Goal: Book appointment/travel/reservation

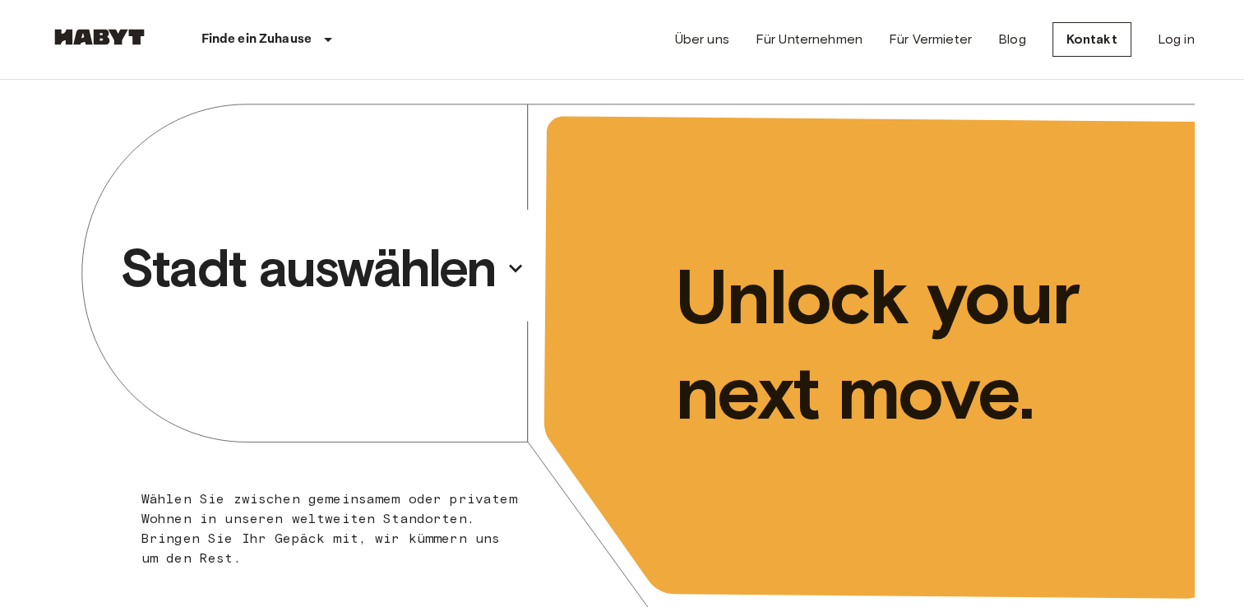
click at [414, 257] on p "Stadt auswählen" at bounding box center [308, 268] width 376 height 66
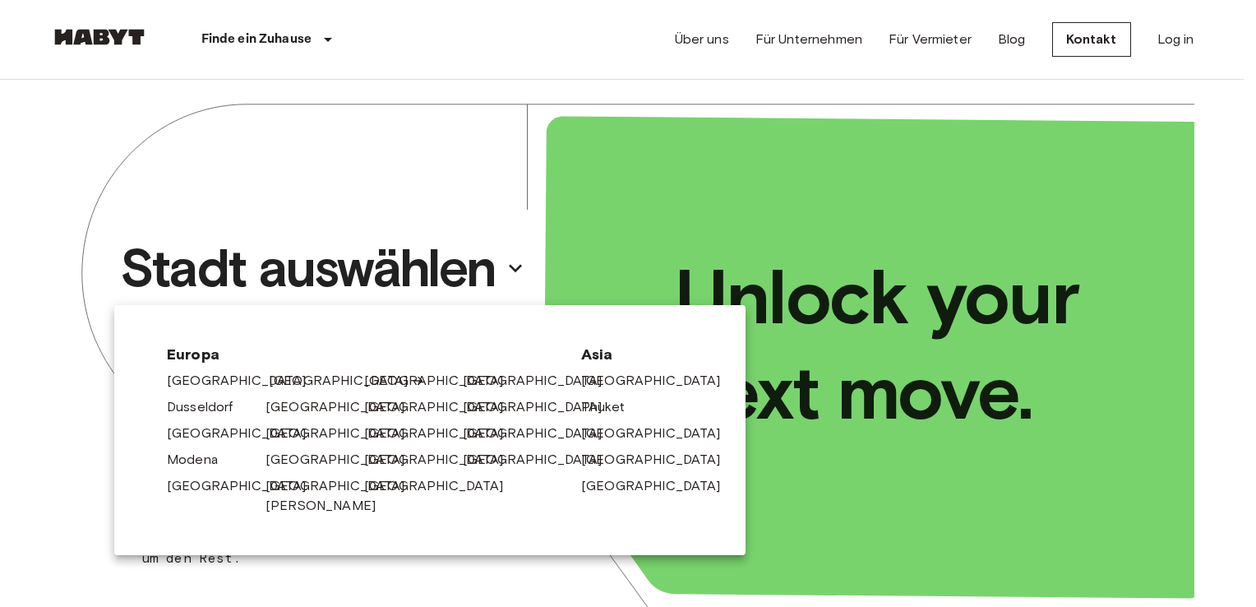
click at [277, 375] on link "[GEOGRAPHIC_DATA]" at bounding box center [347, 381] width 156 height 20
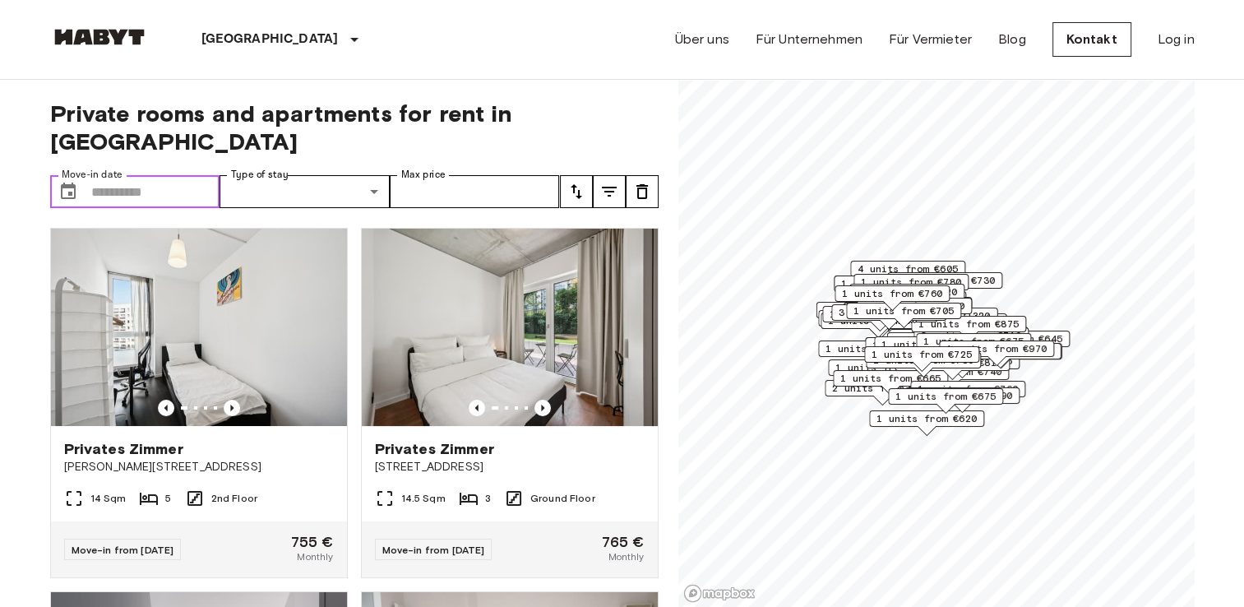
click at [183, 176] on input "Move-in date" at bounding box center [155, 191] width 129 height 33
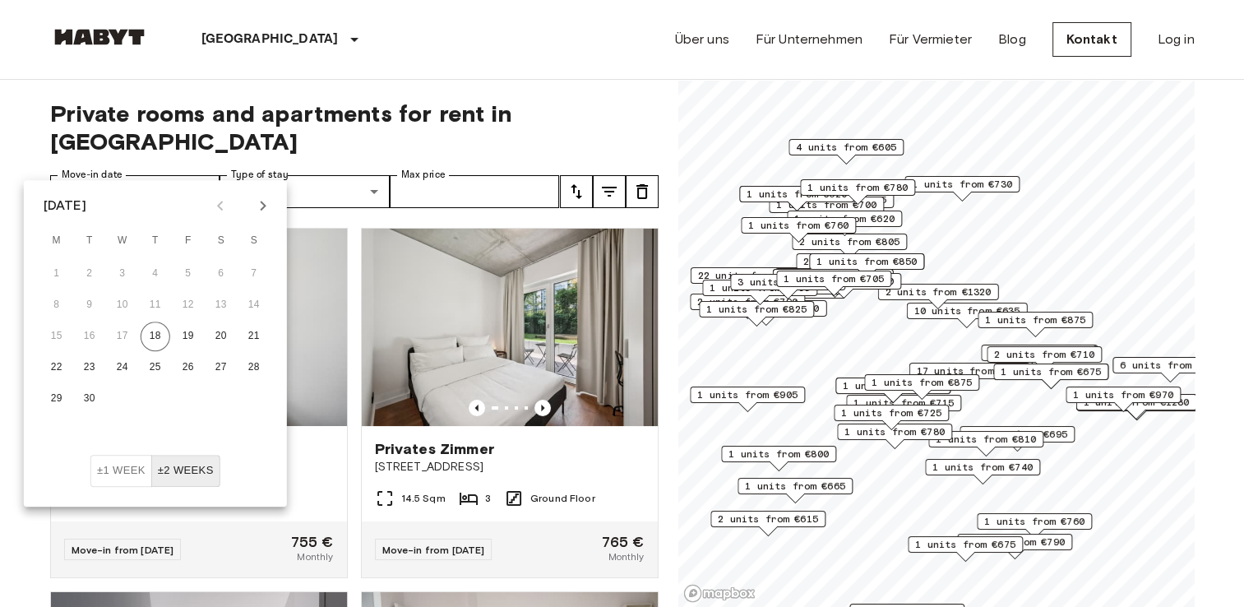
click at [255, 199] on icon "Next month" at bounding box center [263, 206] width 20 height 20
click at [230, 275] on button "1" at bounding box center [221, 274] width 30 height 30
type input "**********"
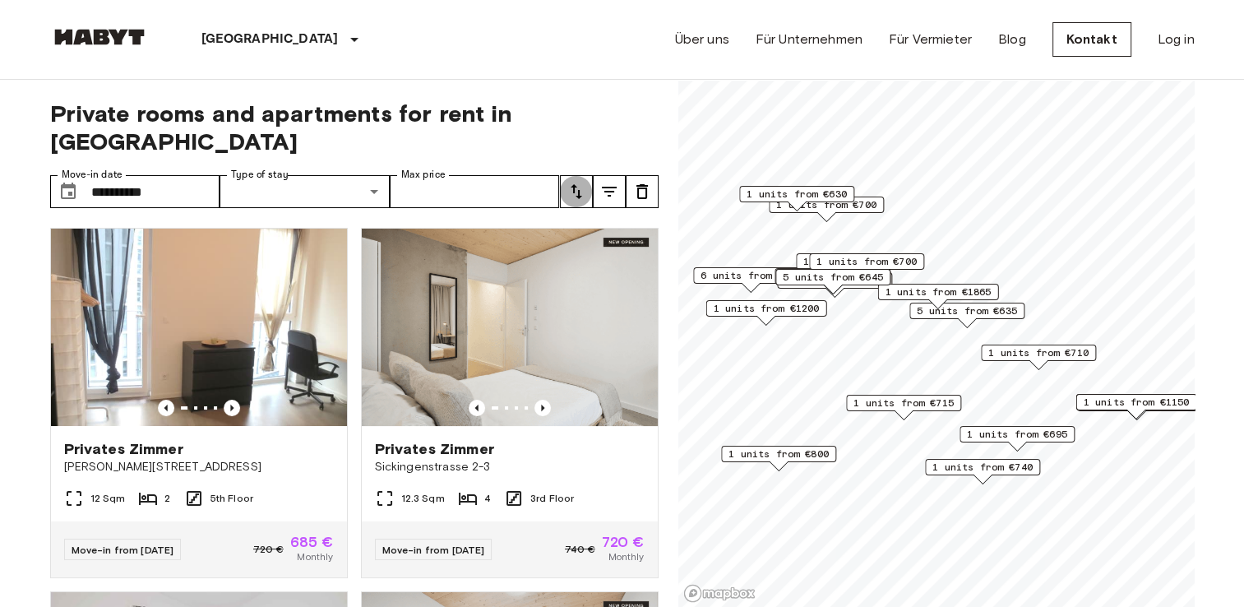
click at [579, 184] on icon "tune" at bounding box center [577, 191] width 12 height 15
click at [575, 184] on icon "tune" at bounding box center [577, 191] width 12 height 15
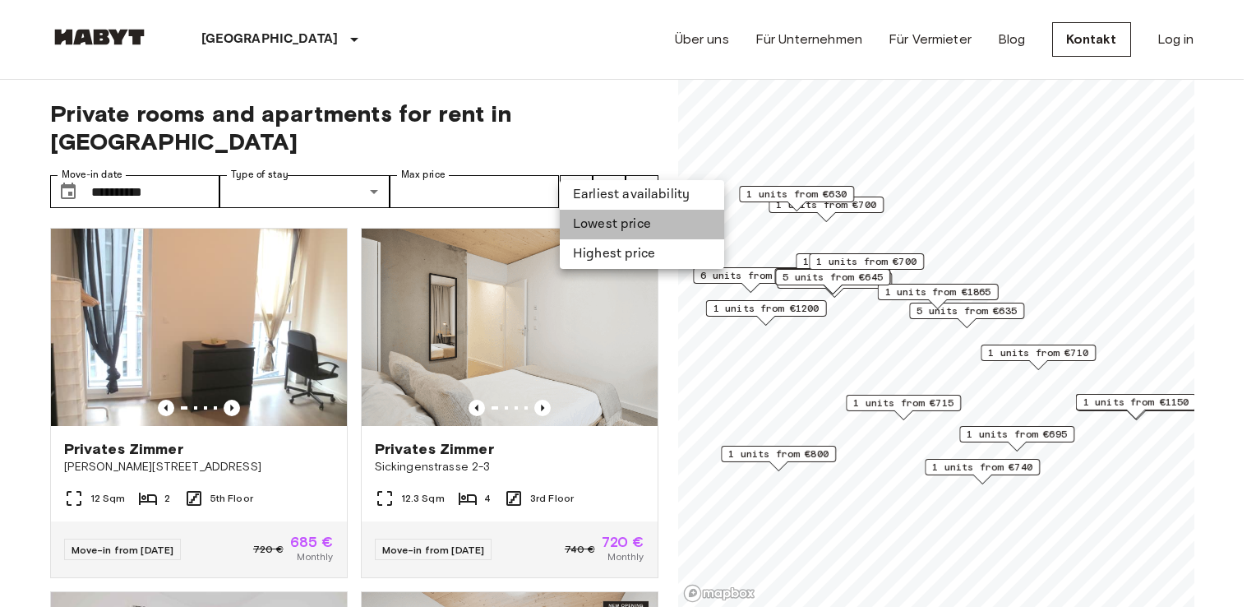
click at [586, 227] on li "Lowest price" at bounding box center [642, 225] width 164 height 30
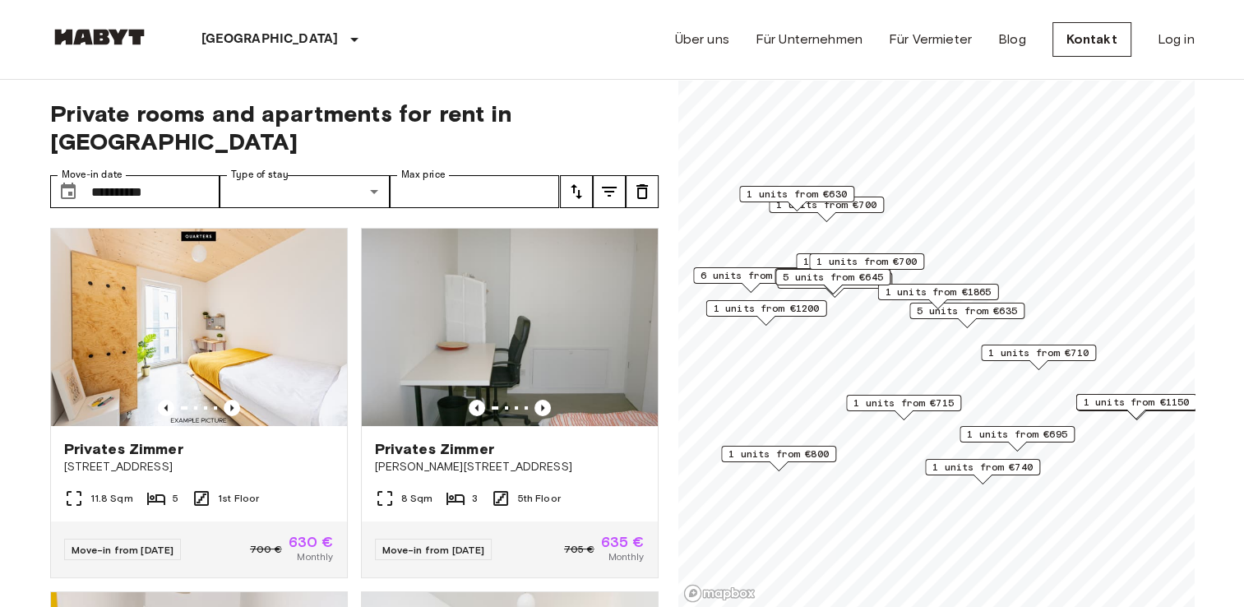
click at [408, 105] on span "Private rooms and apartments for rent in [GEOGRAPHIC_DATA]" at bounding box center [354, 127] width 608 height 56
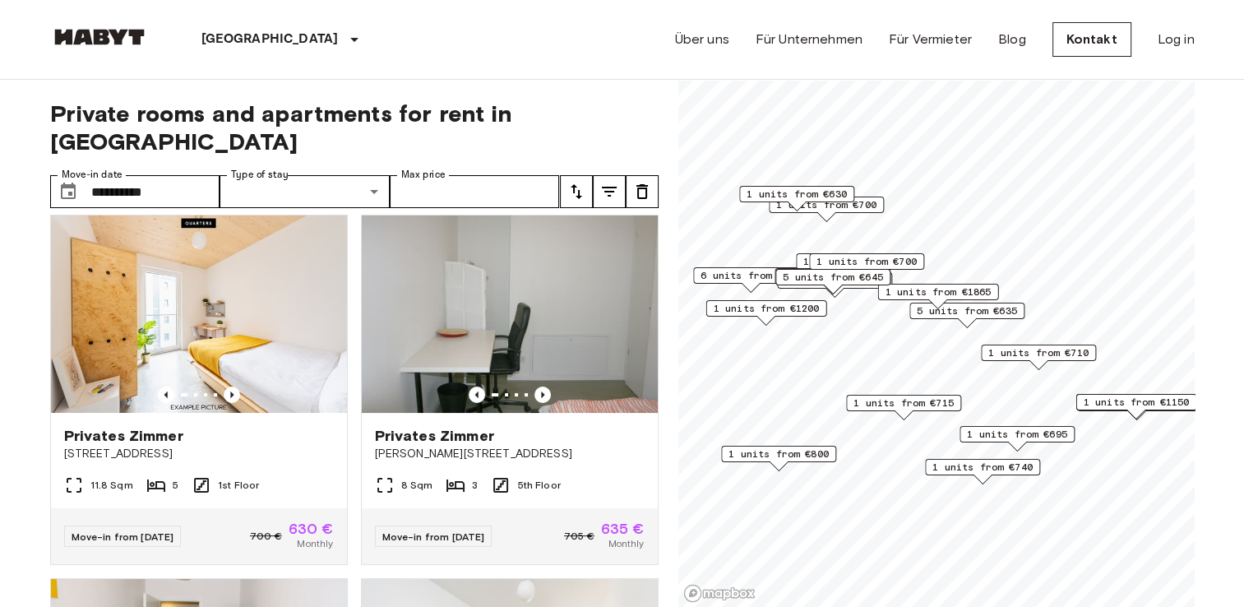
scroll to position [20, 0]
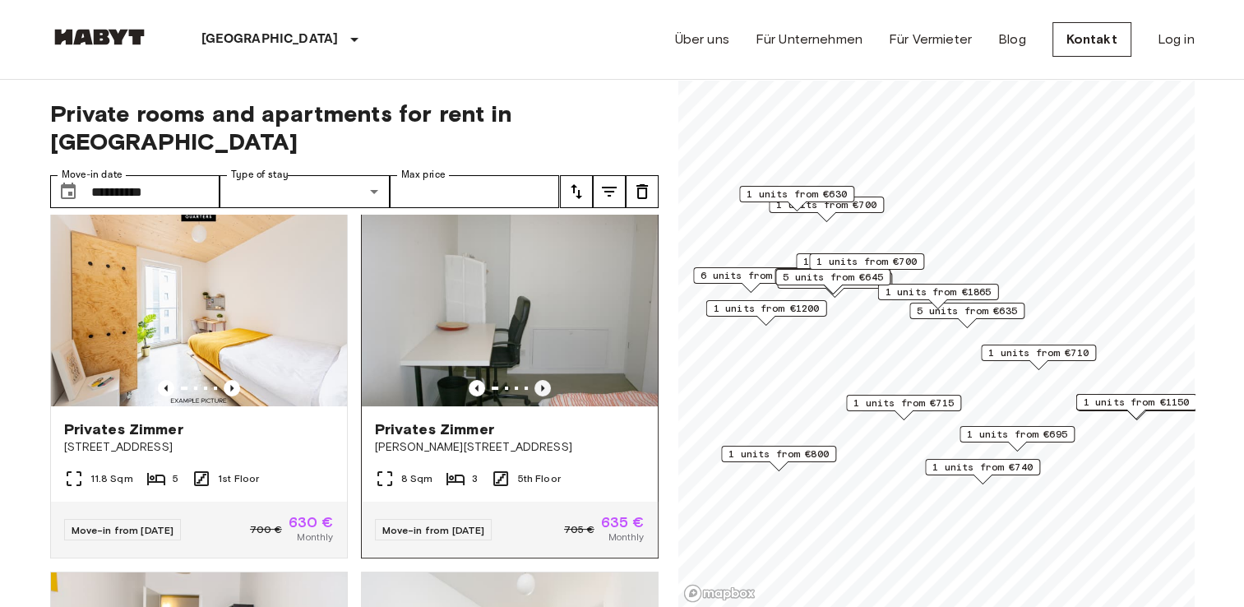
click at [534, 380] on icon "Previous image" at bounding box center [542, 388] width 16 height 16
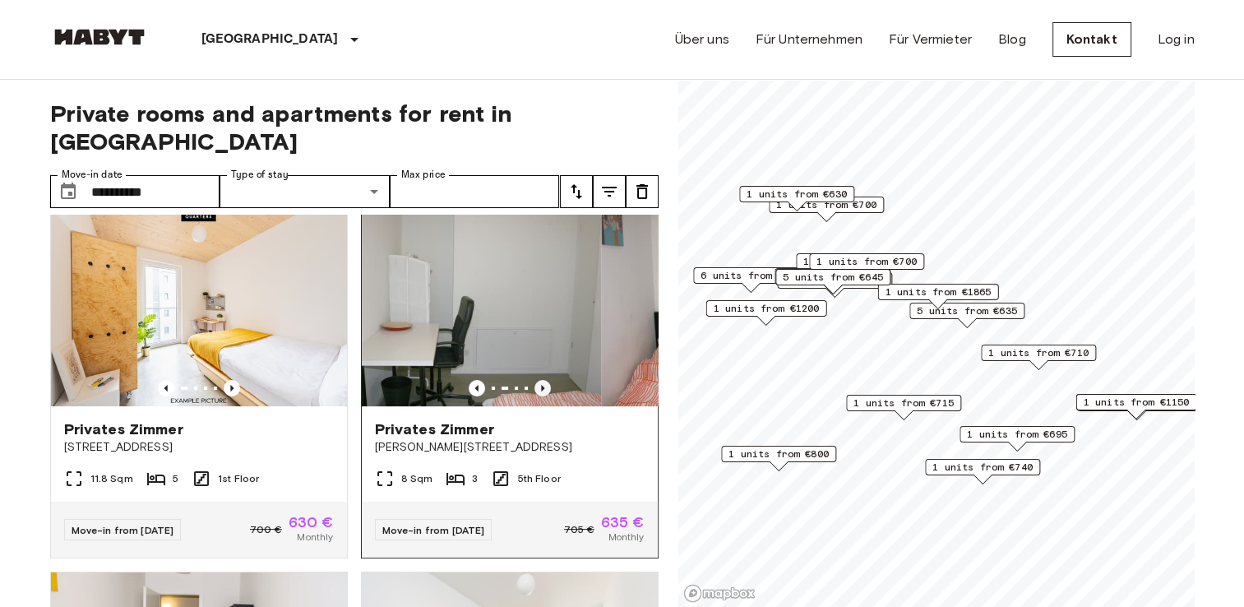
click at [534, 380] on icon "Previous image" at bounding box center [542, 388] width 16 height 16
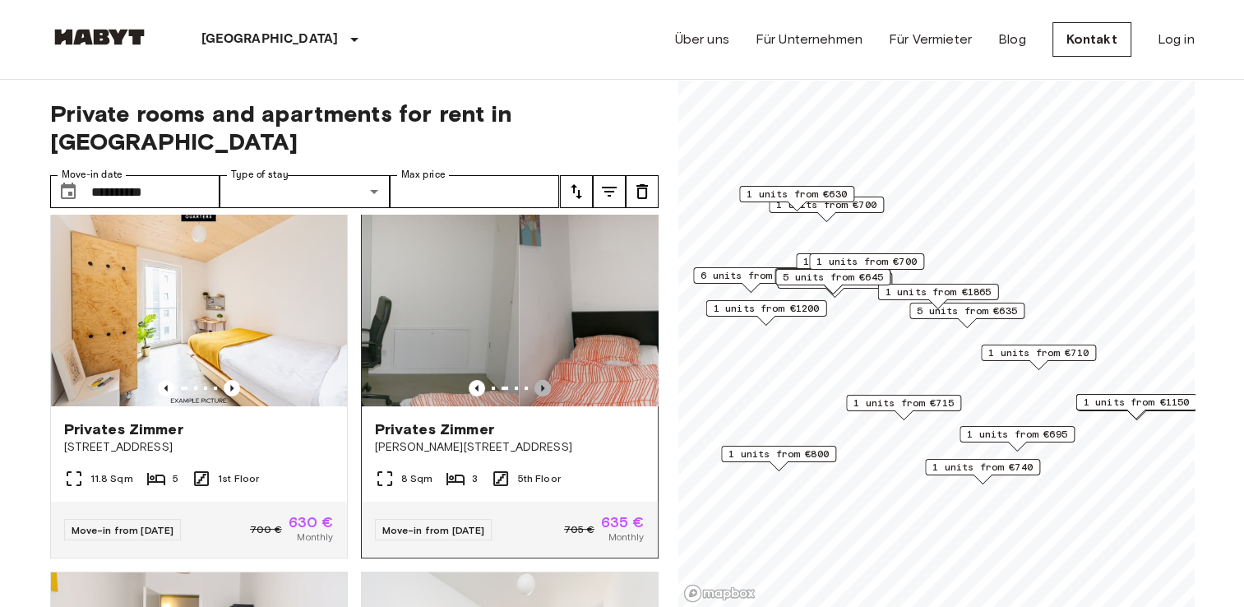
click at [534, 380] on icon "Previous image" at bounding box center [542, 388] width 16 height 16
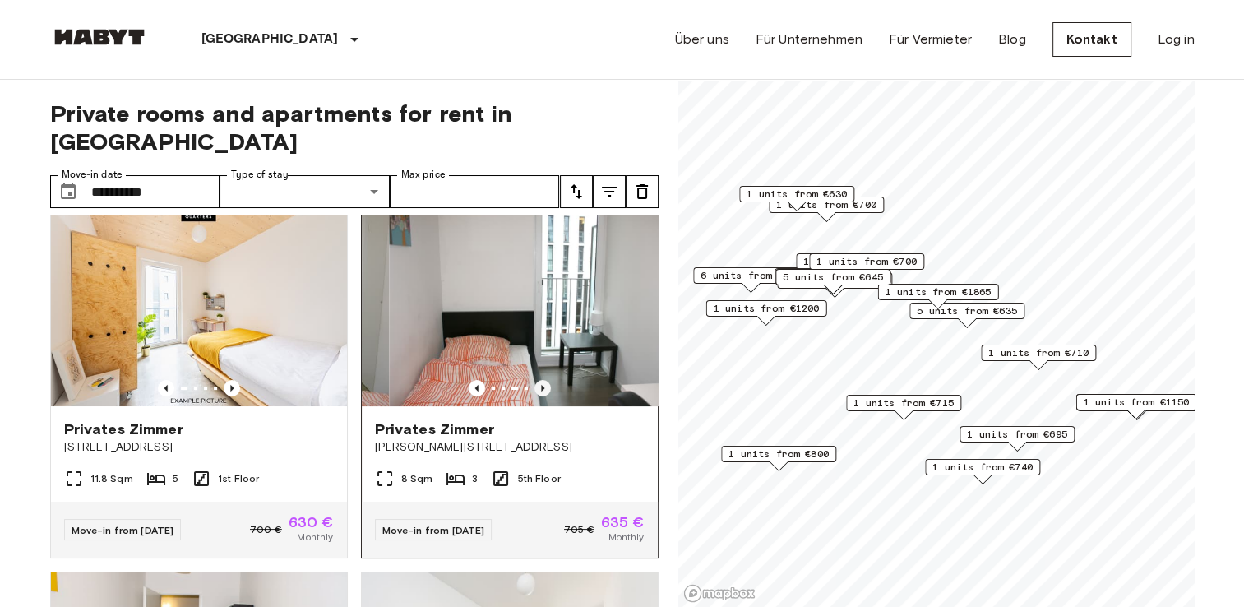
click at [534, 380] on icon "Previous image" at bounding box center [542, 388] width 16 height 16
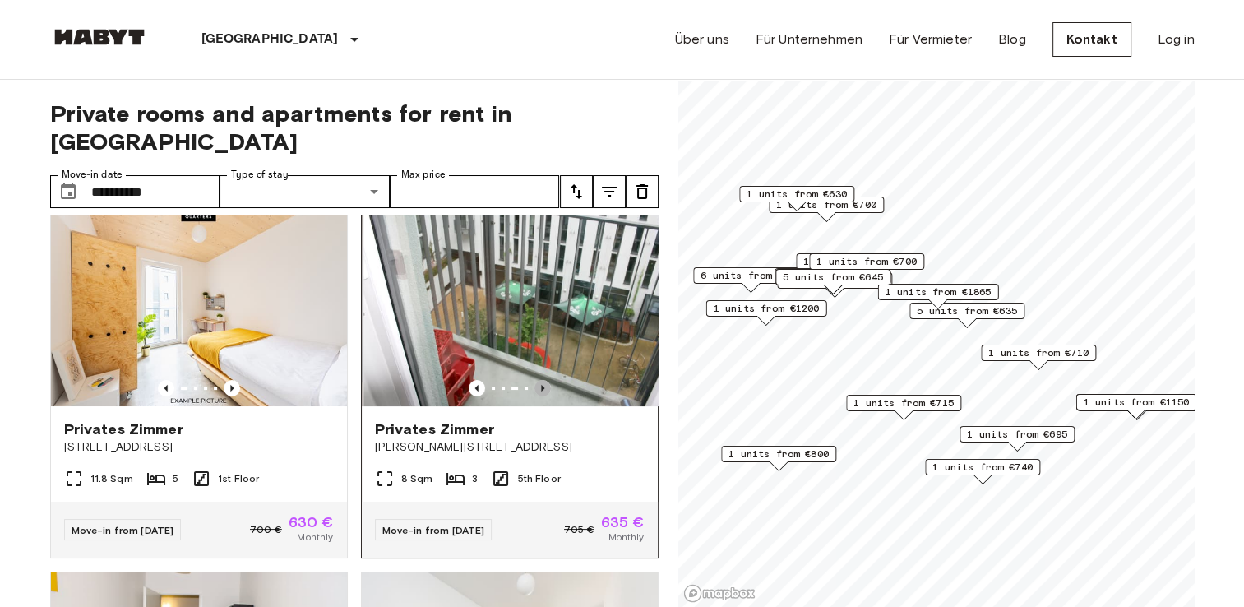
click at [534, 380] on icon "Previous image" at bounding box center [542, 388] width 16 height 16
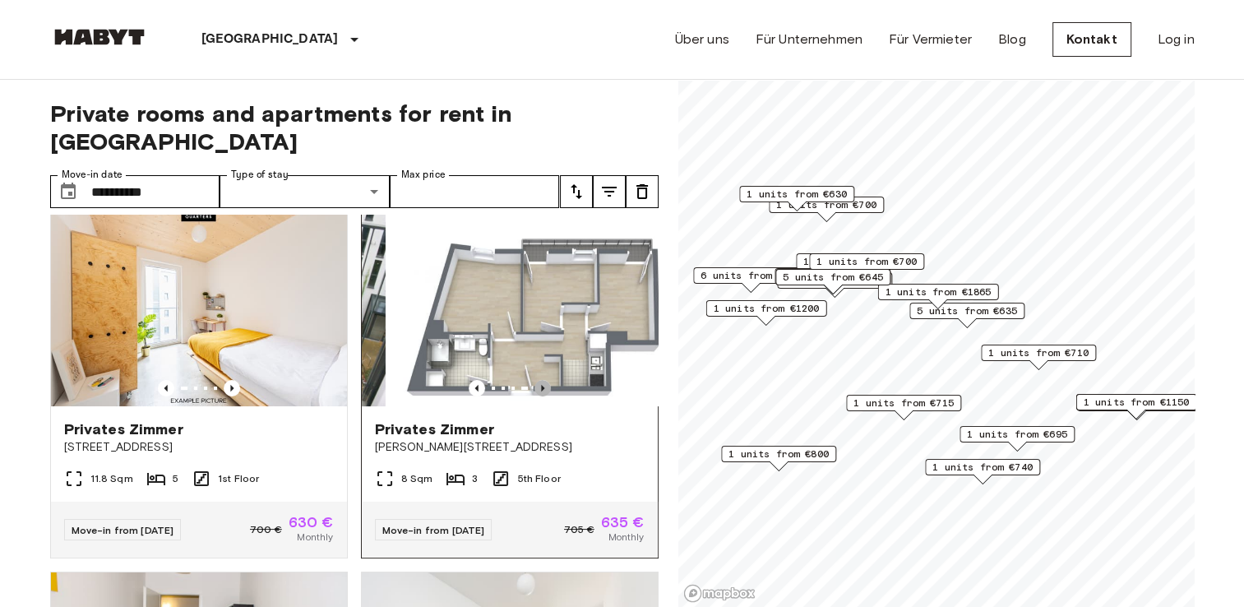
click at [534, 380] on icon "Previous image" at bounding box center [542, 388] width 16 height 16
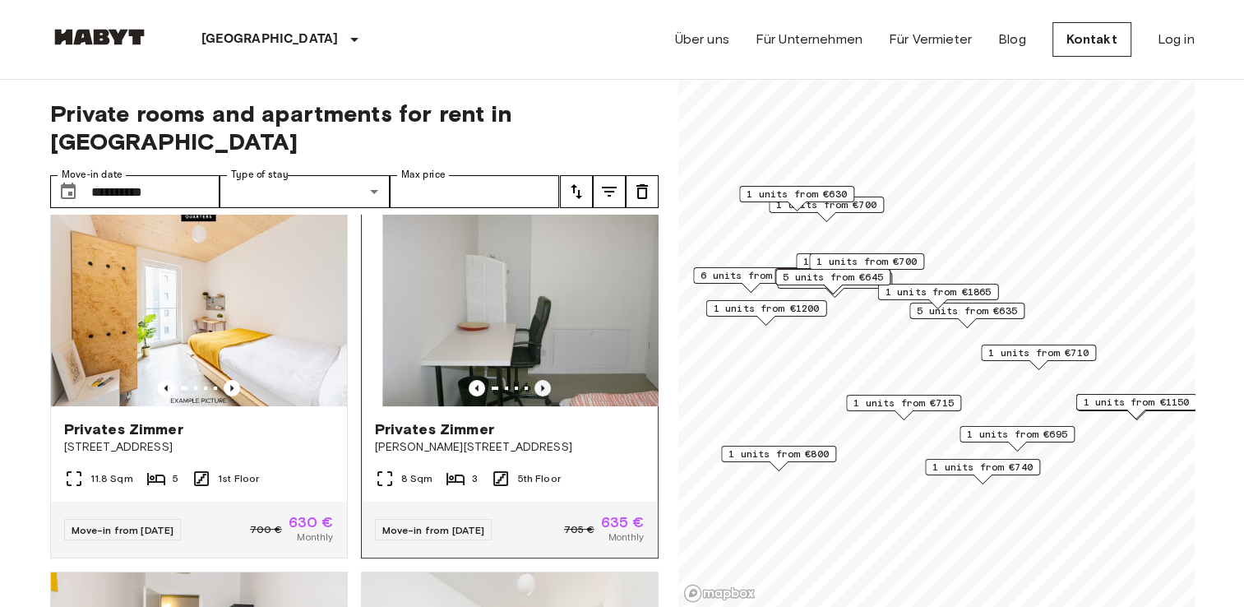
click at [534, 380] on icon "Previous image" at bounding box center [542, 388] width 16 height 16
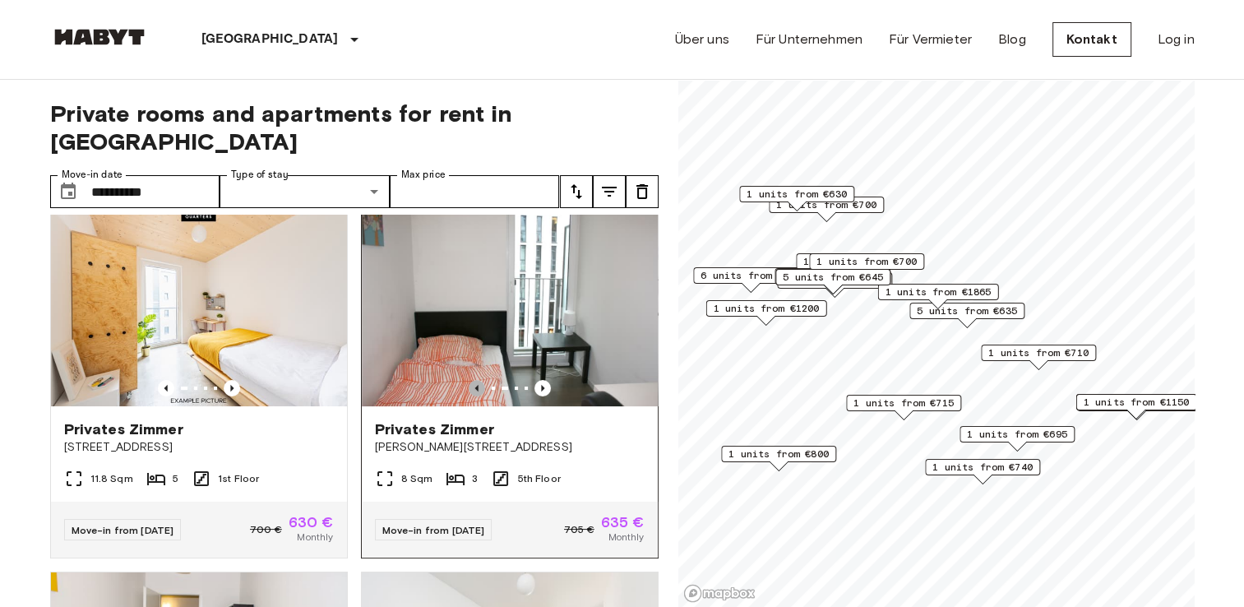
click at [469, 380] on icon "Previous image" at bounding box center [477, 388] width 16 height 16
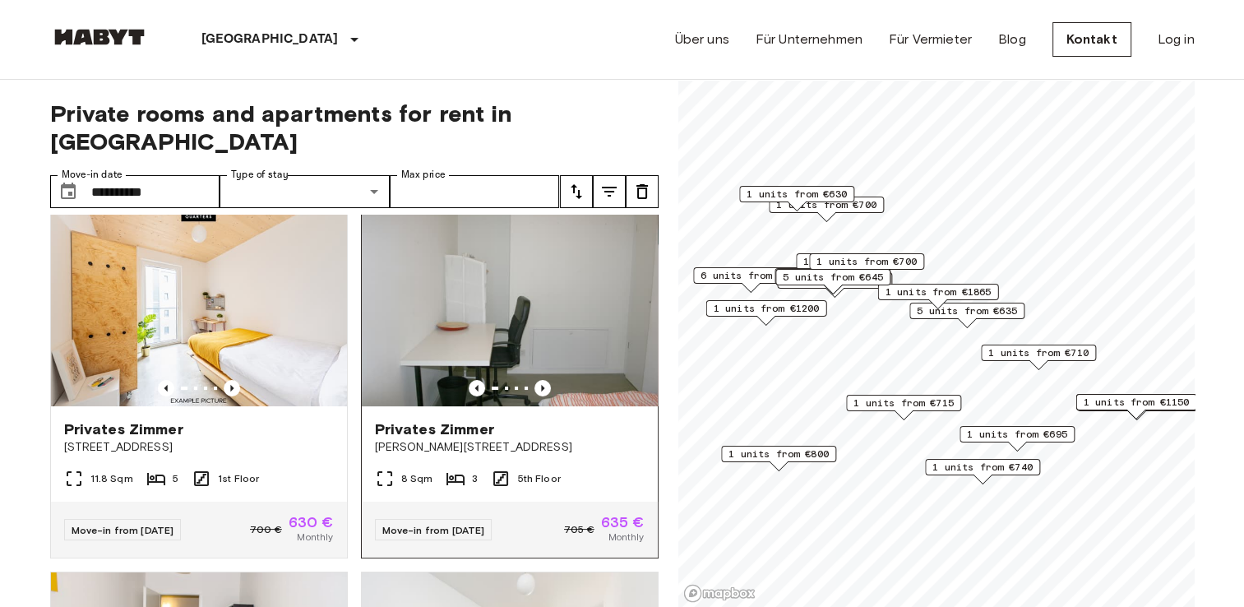
click at [523, 259] on img at bounding box center [510, 307] width 296 height 197
click at [178, 307] on img at bounding box center [199, 307] width 296 height 197
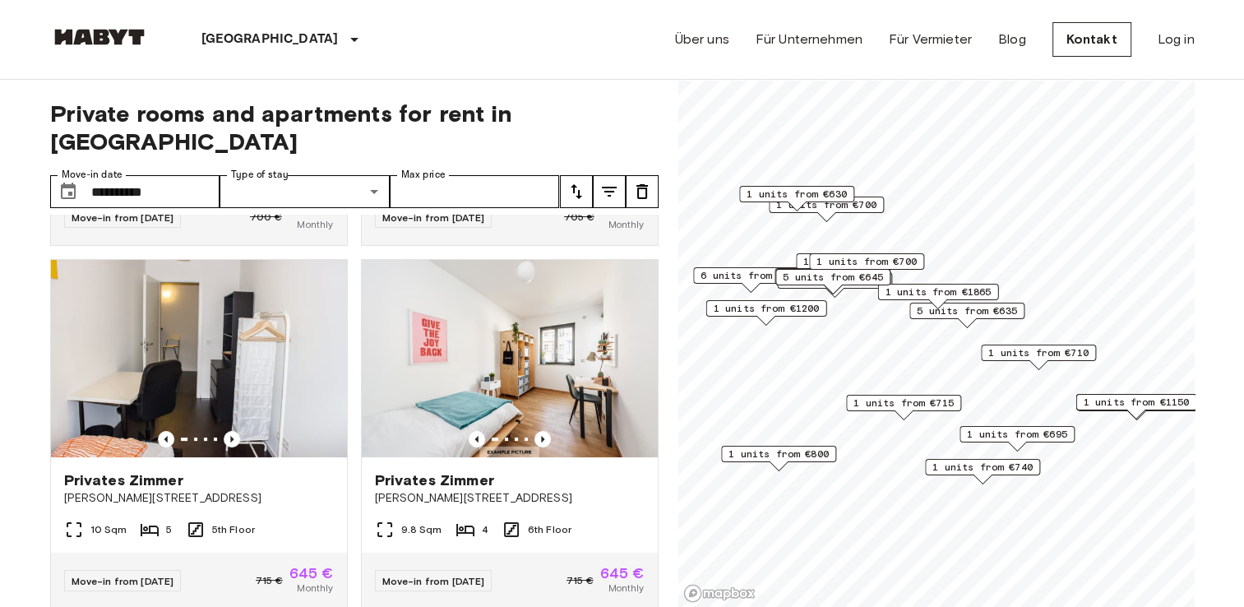
scroll to position [345, 0]
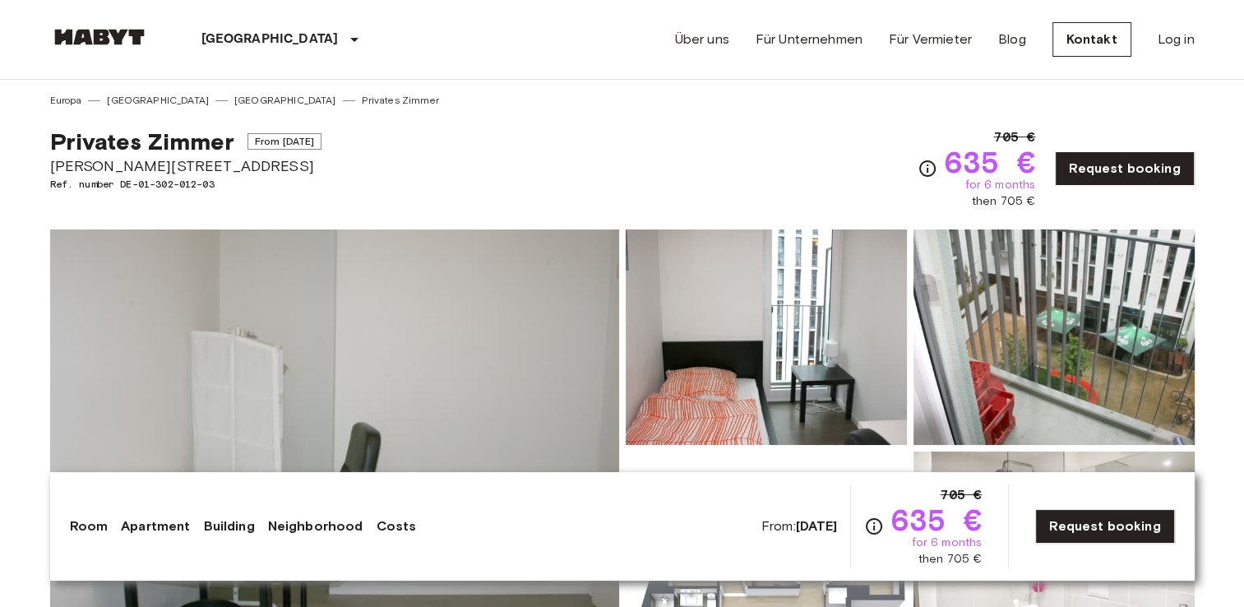
click at [661, 167] on div "Privates Zimmer From Nov 4 2025 Bernhard-Weiß-Straße 1-3 Ref. number DE-01-302-…" at bounding box center [622, 159] width 1144 height 102
click at [478, 330] on img at bounding box center [334, 447] width 569 height 437
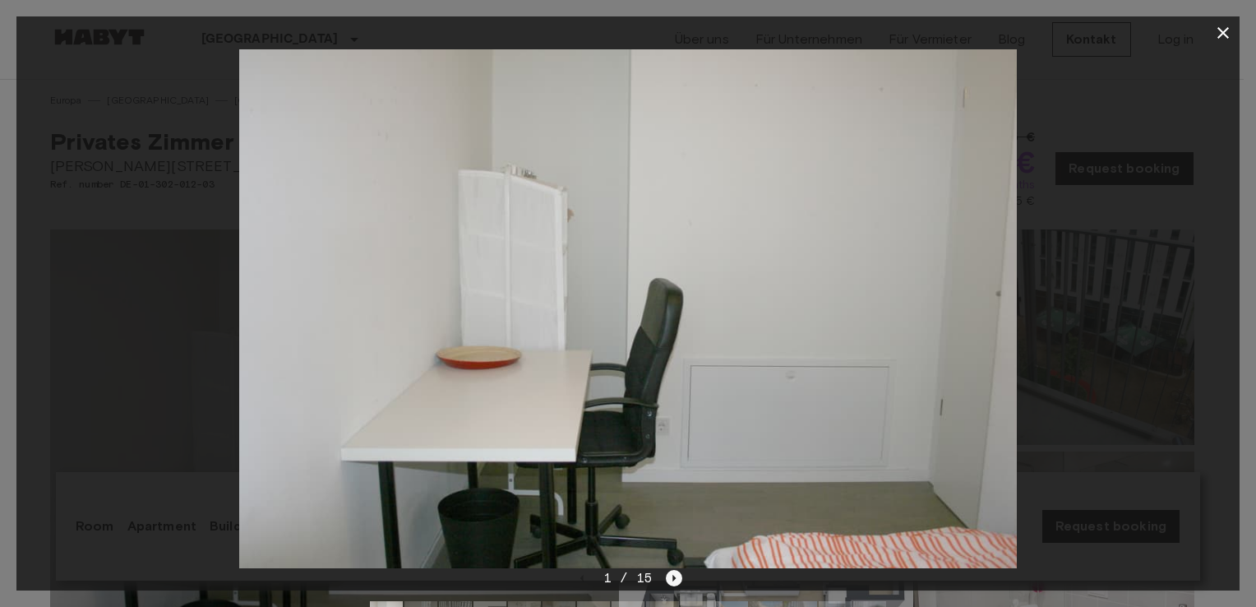
click at [676, 584] on icon "Next image" at bounding box center [674, 578] width 16 height 16
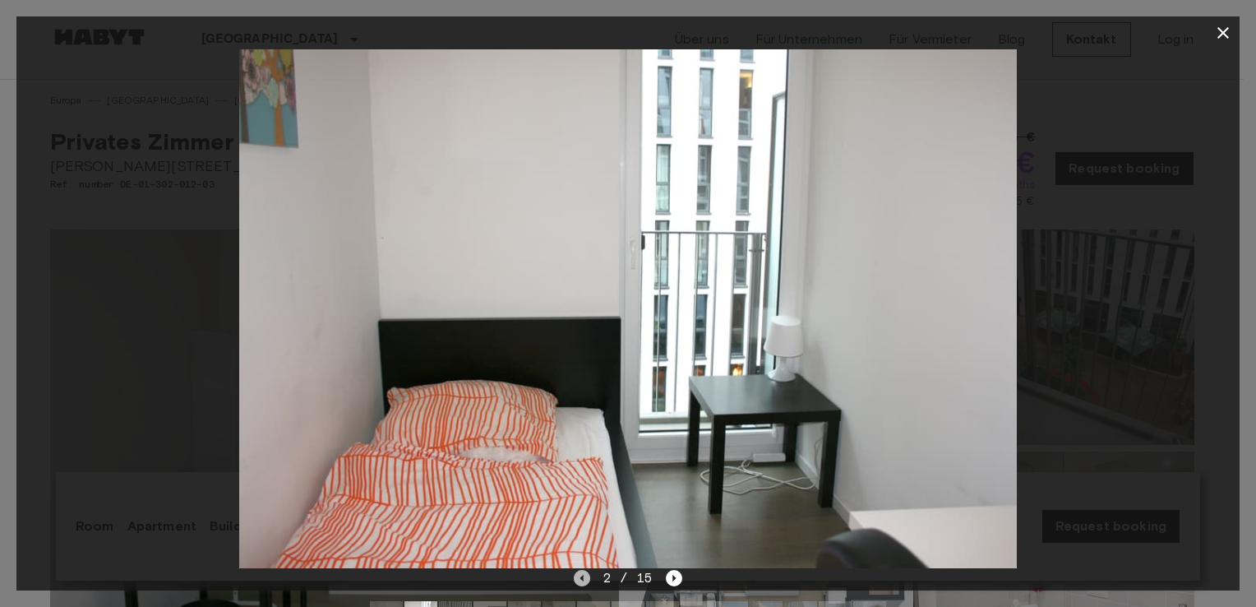
click at [586, 582] on icon "Previous image" at bounding box center [582, 578] width 16 height 16
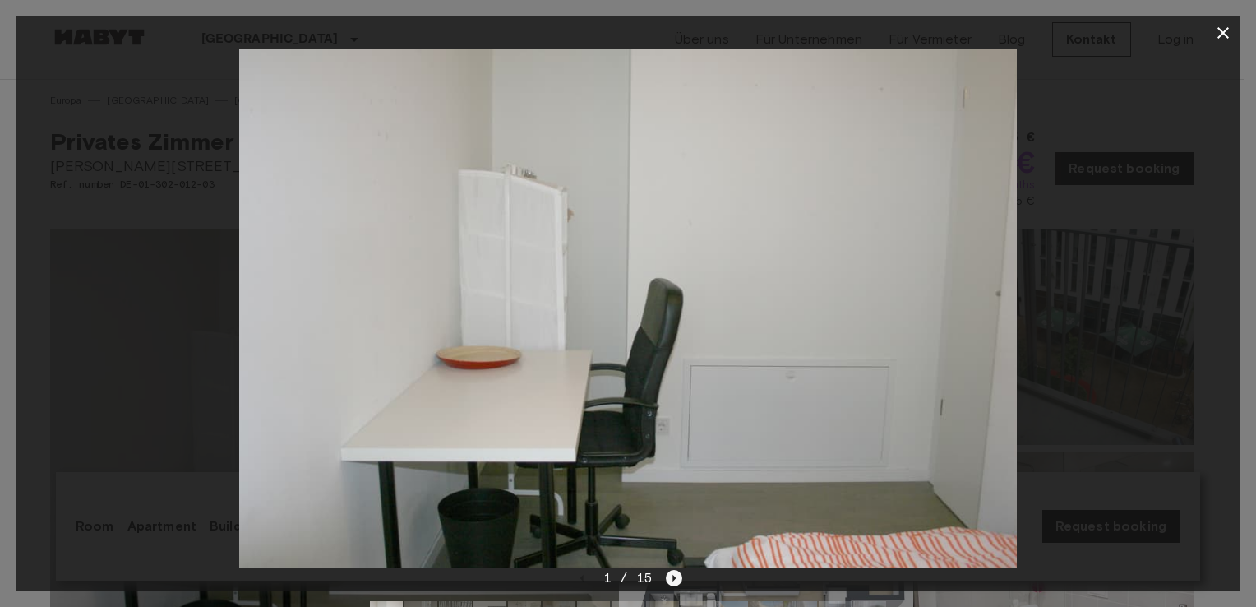
click at [668, 578] on icon "Next image" at bounding box center [674, 578] width 16 height 16
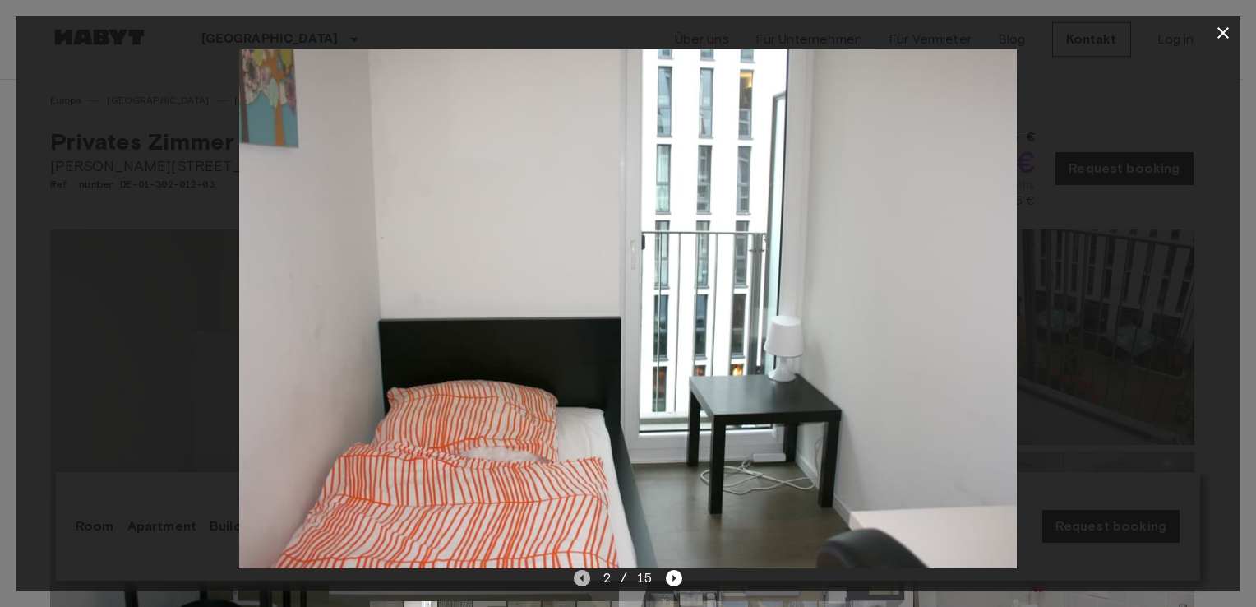
click at [584, 580] on icon "Previous image" at bounding box center [582, 578] width 16 height 16
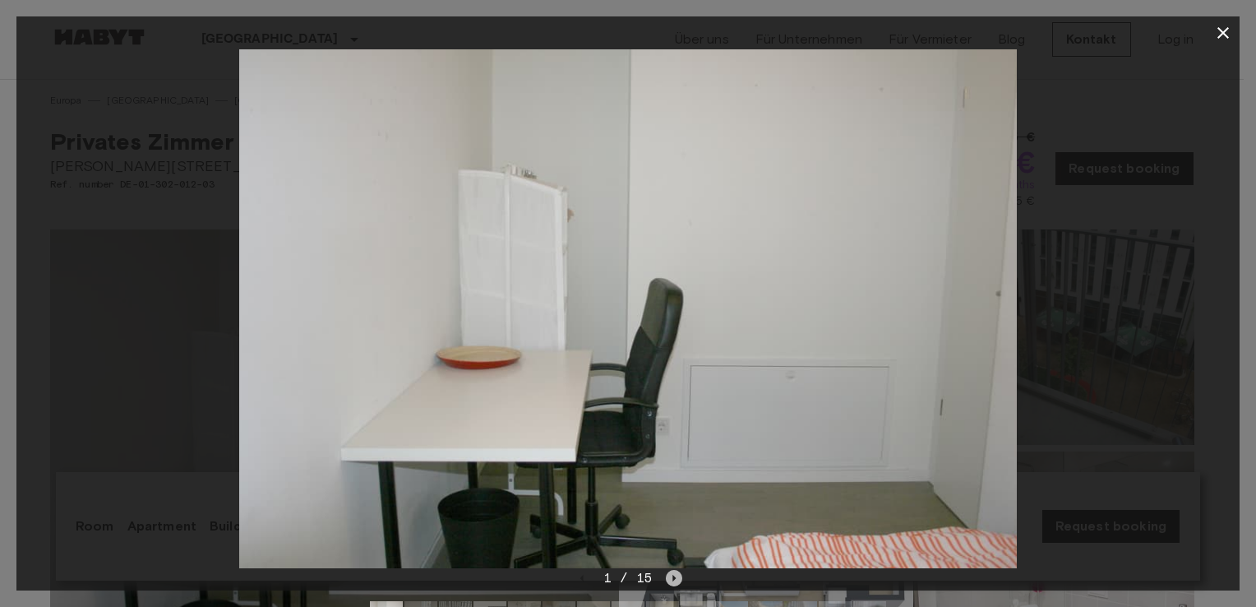
click at [672, 571] on icon "Next image" at bounding box center [674, 578] width 16 height 16
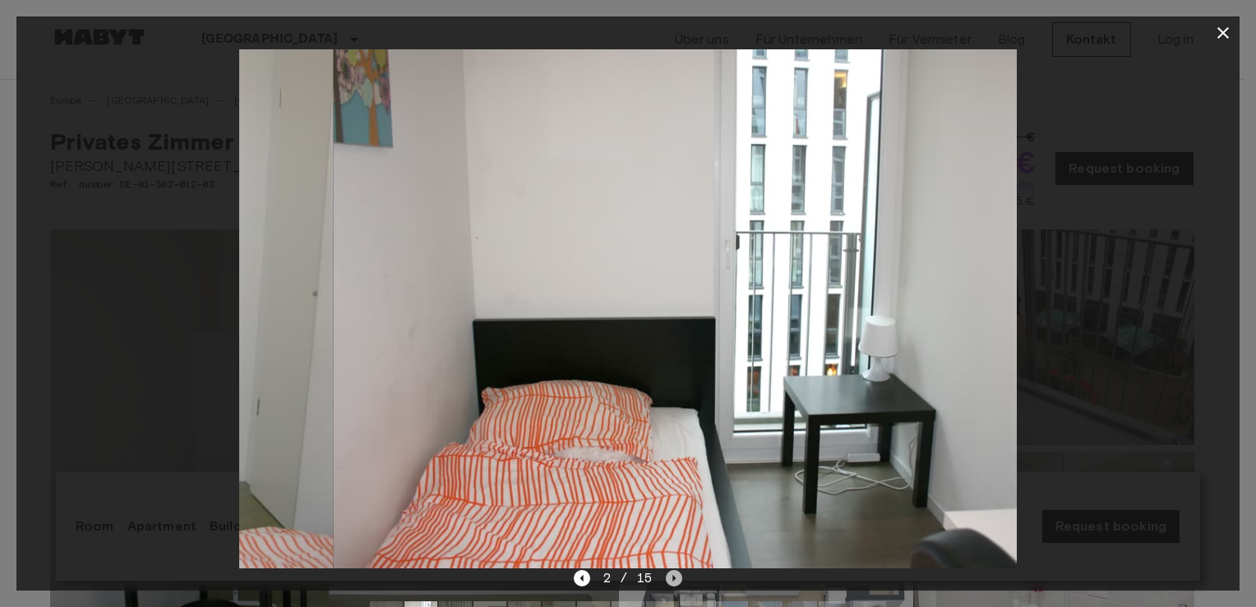
click at [672, 571] on icon "Next image" at bounding box center [674, 578] width 16 height 16
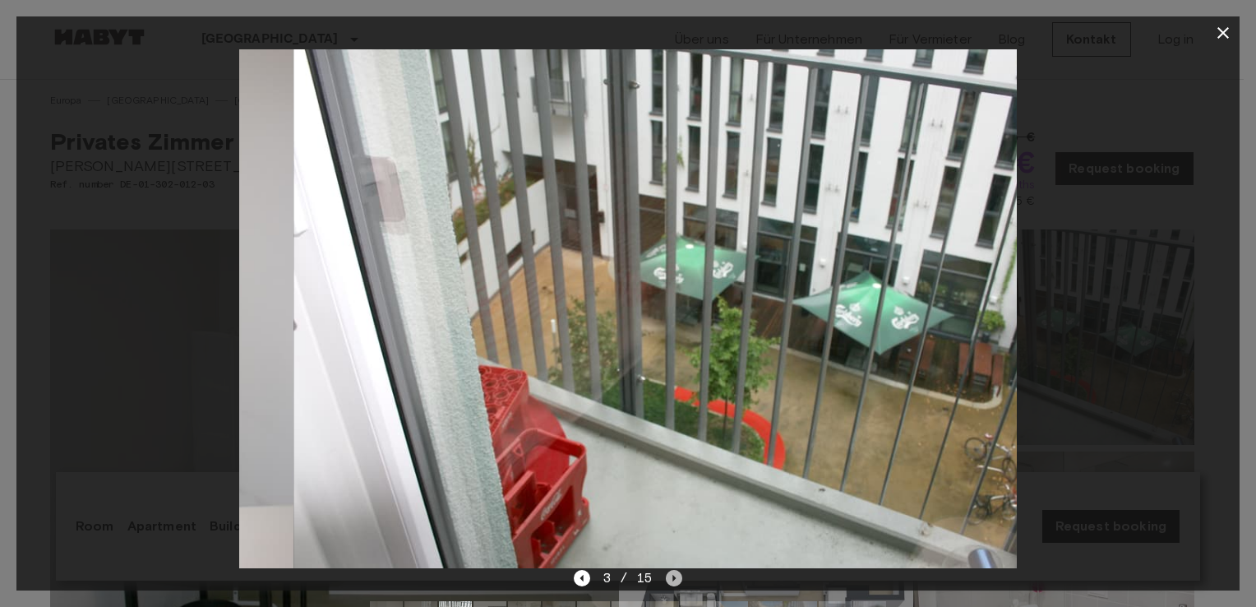
click at [672, 571] on icon "Next image" at bounding box center [674, 578] width 16 height 16
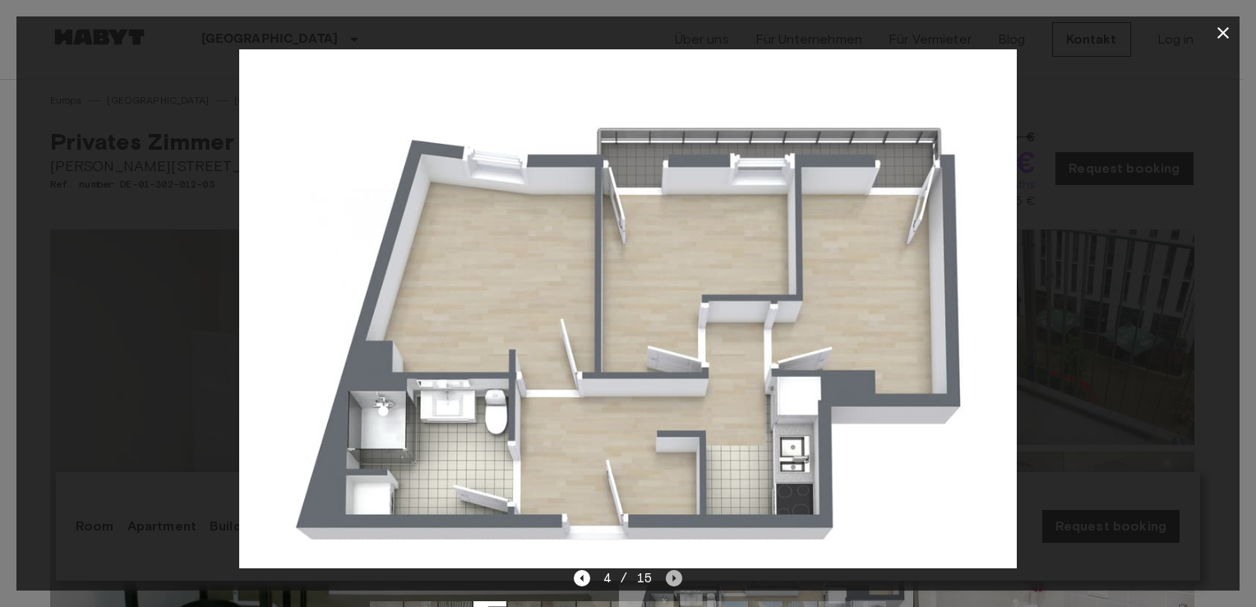
click at [672, 571] on icon "Next image" at bounding box center [674, 578] width 16 height 16
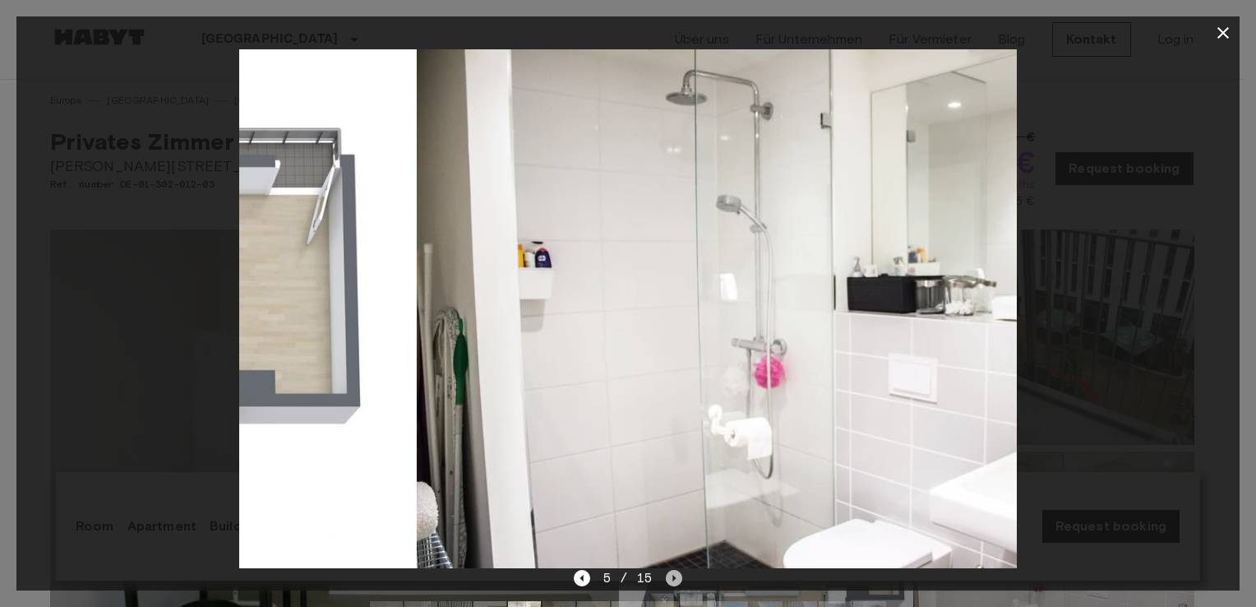
click at [672, 571] on icon "Next image" at bounding box center [674, 578] width 16 height 16
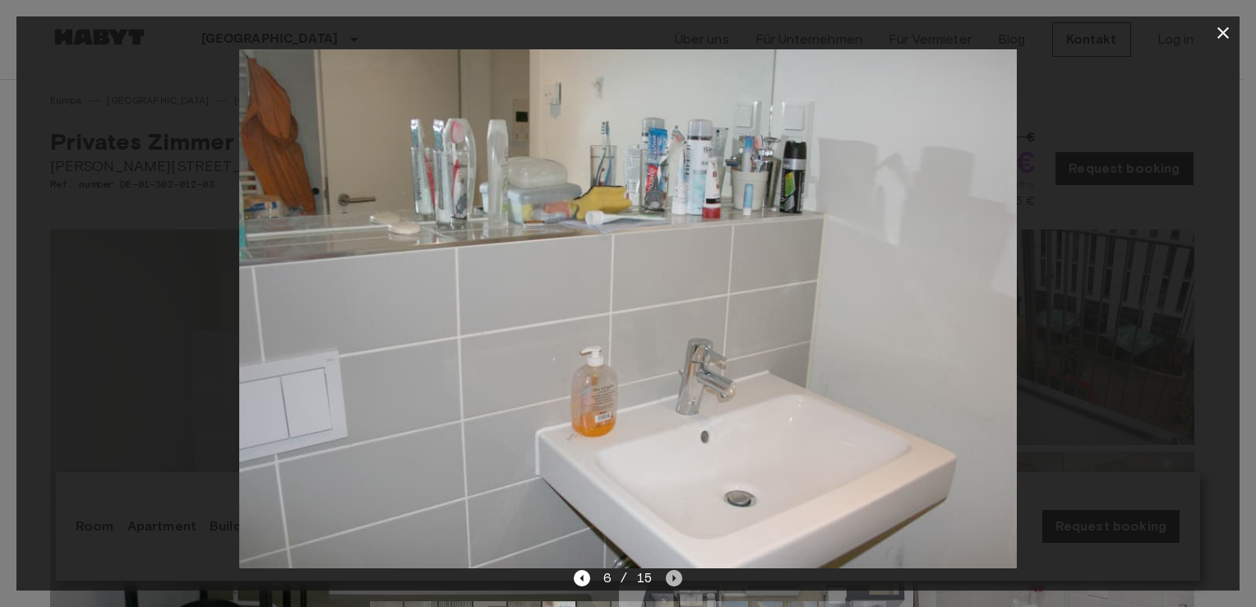
click at [681, 571] on icon "Next image" at bounding box center [674, 578] width 16 height 16
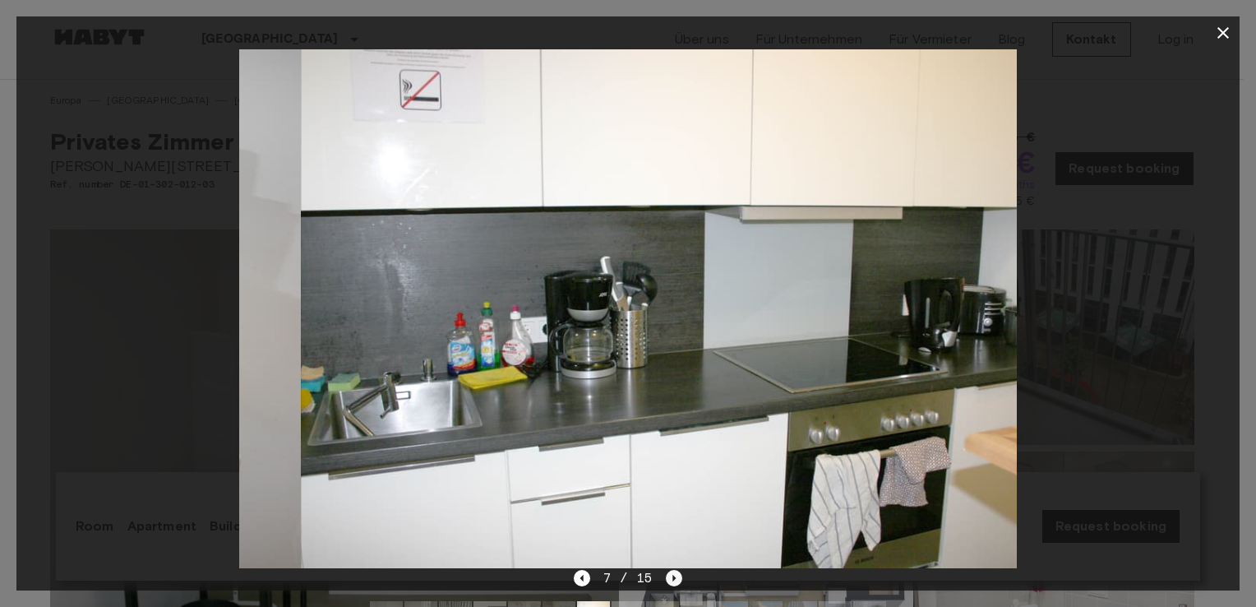
click at [681, 571] on icon "Next image" at bounding box center [674, 578] width 16 height 16
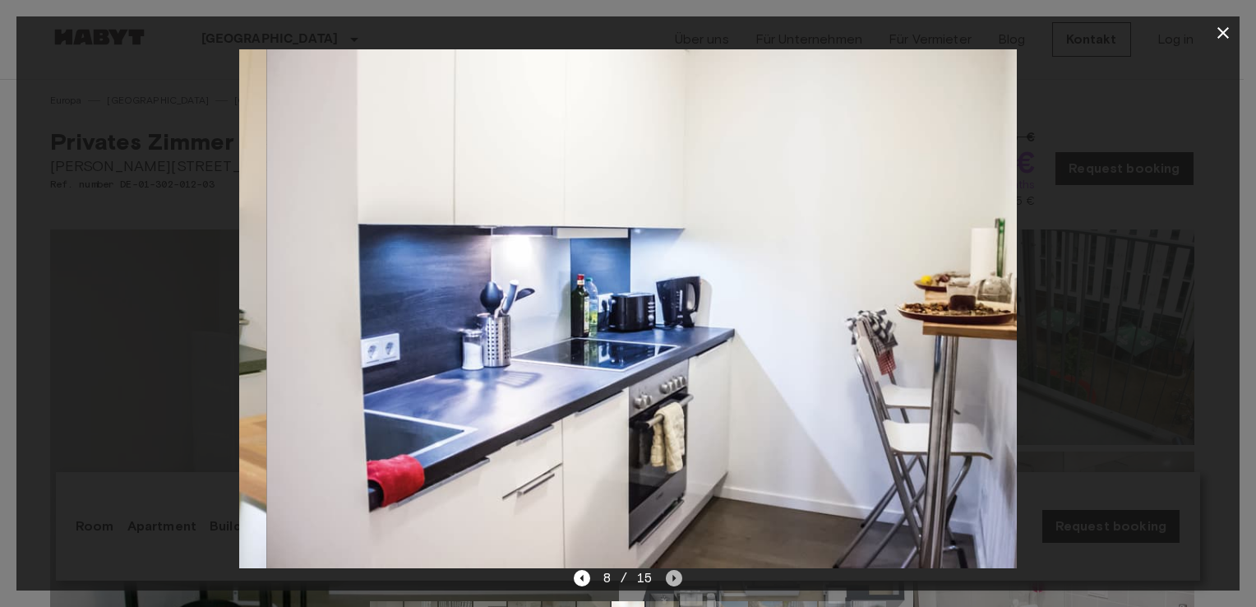
click at [681, 571] on icon "Next image" at bounding box center [674, 578] width 16 height 16
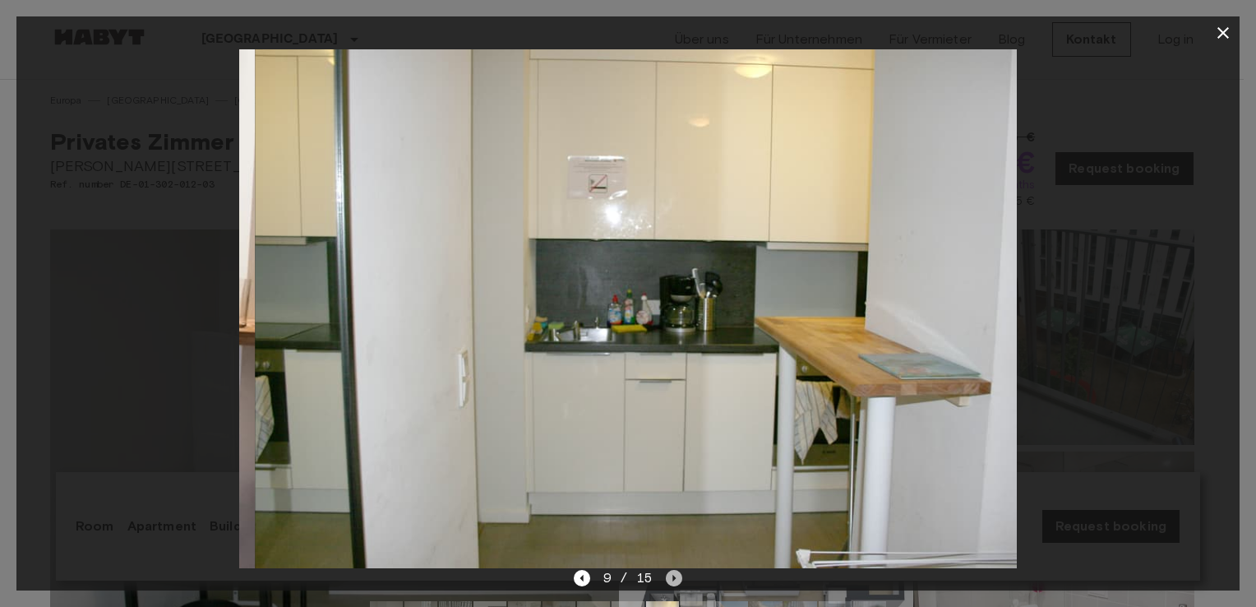
click at [681, 571] on icon "Next image" at bounding box center [674, 578] width 16 height 16
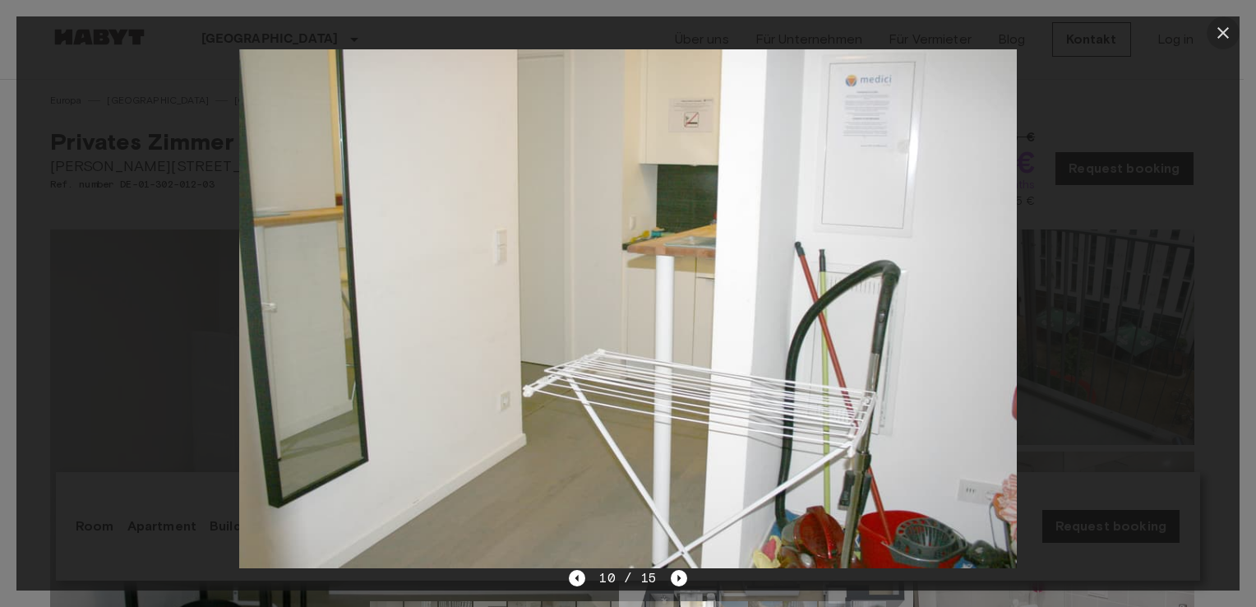
click at [1231, 31] on icon "button" at bounding box center [1223, 33] width 20 height 20
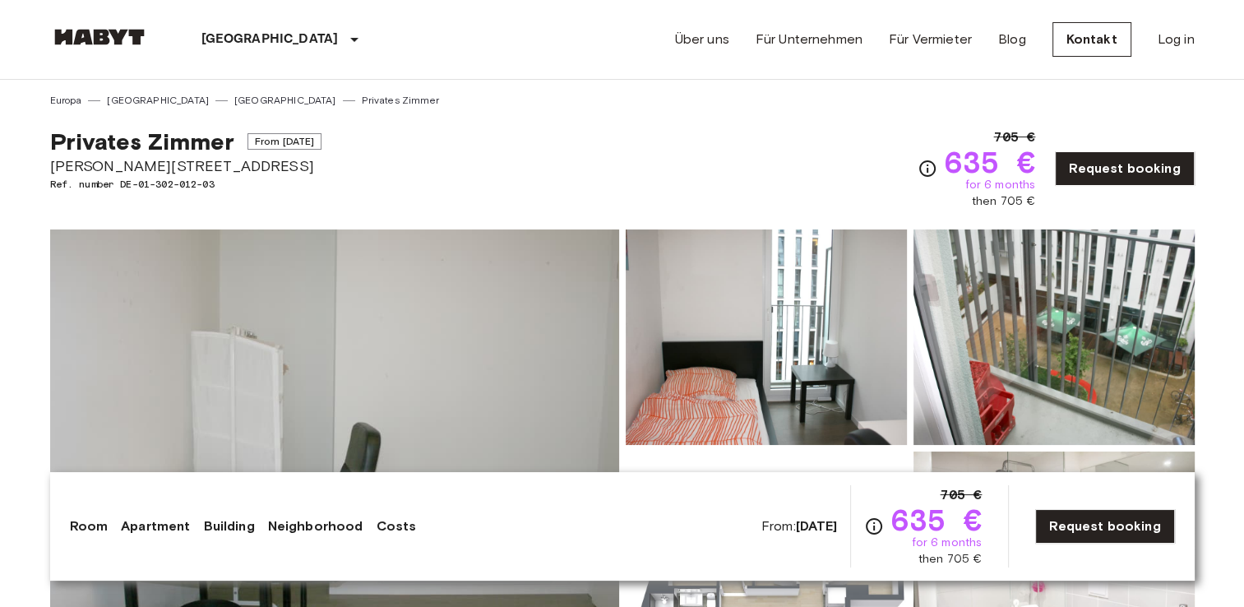
scroll to position [530, 0]
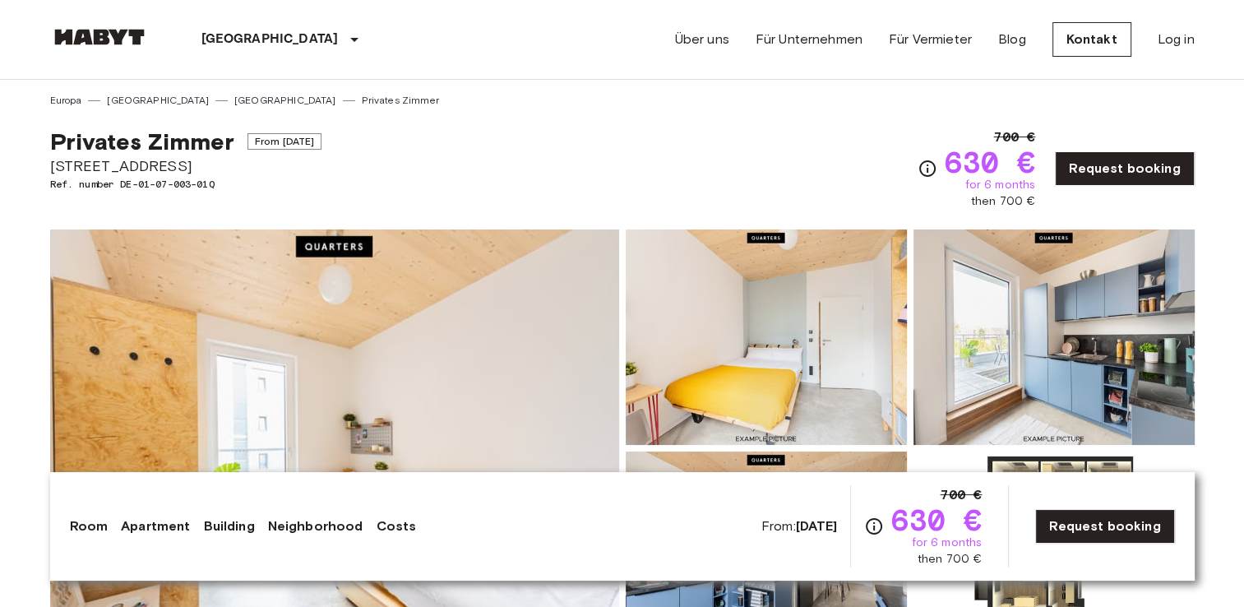
click at [447, 301] on img at bounding box center [334, 447] width 569 height 437
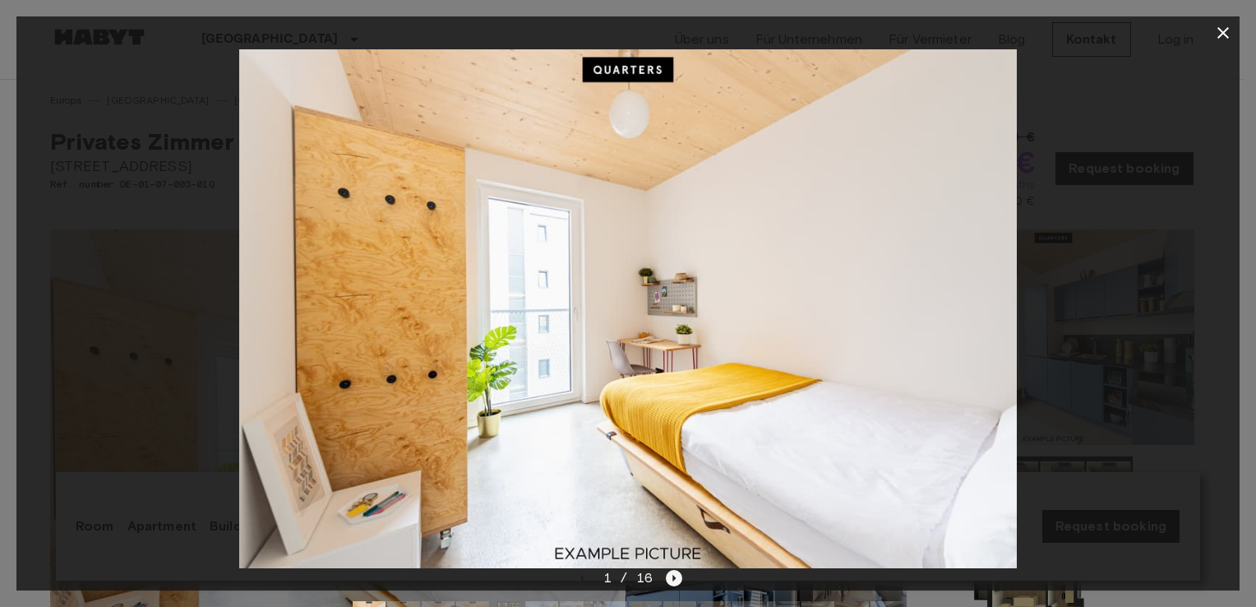
click at [669, 575] on icon "Next image" at bounding box center [674, 578] width 16 height 16
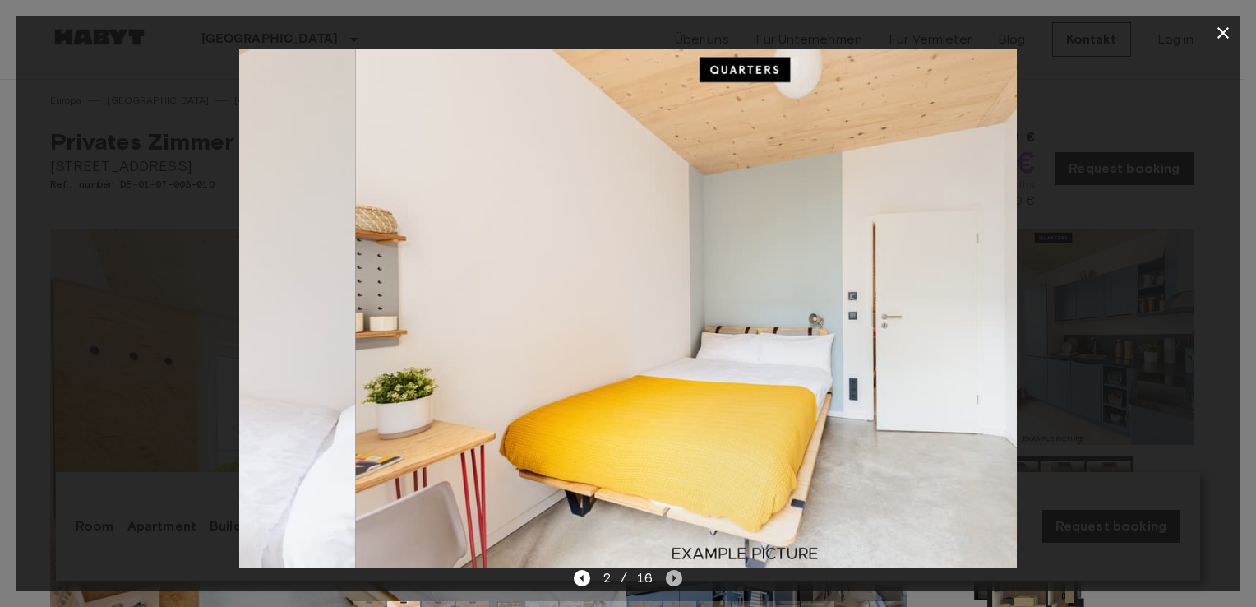
click at [669, 575] on icon "Next image" at bounding box center [674, 578] width 16 height 16
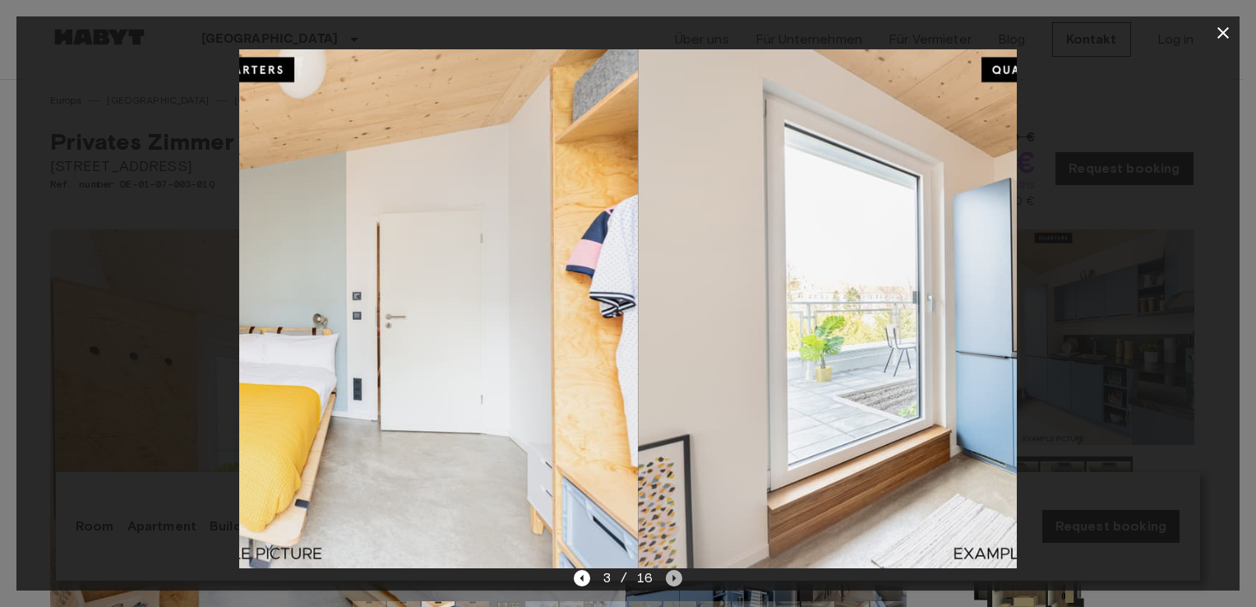
click at [669, 575] on icon "Next image" at bounding box center [674, 578] width 16 height 16
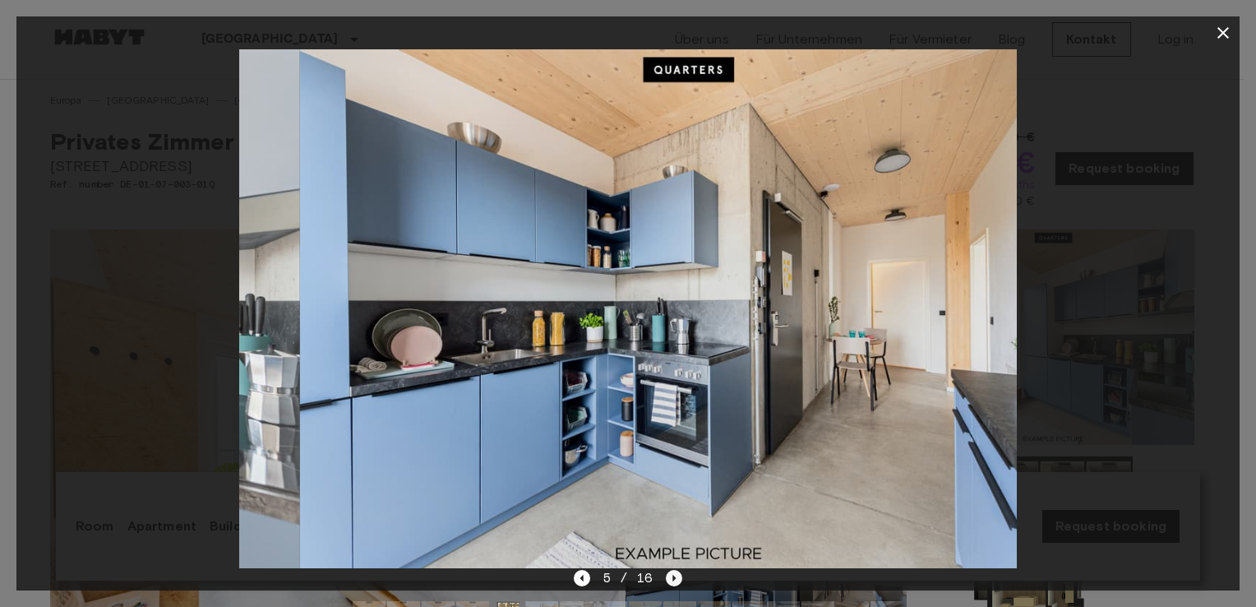
click at [669, 575] on icon "Next image" at bounding box center [674, 578] width 16 height 16
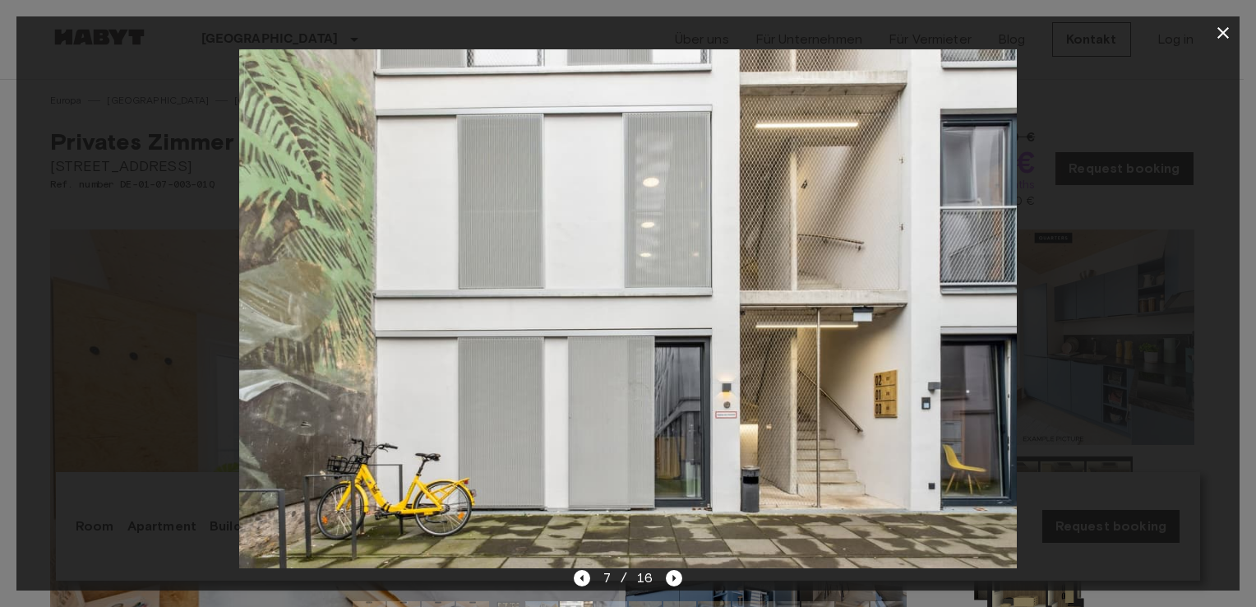
click at [598, 580] on div "7 / 16" at bounding box center [628, 578] width 109 height 20
click at [594, 580] on div "7 / 16" at bounding box center [628, 578] width 109 height 20
click at [582, 579] on icon "Previous image" at bounding box center [581, 578] width 3 height 7
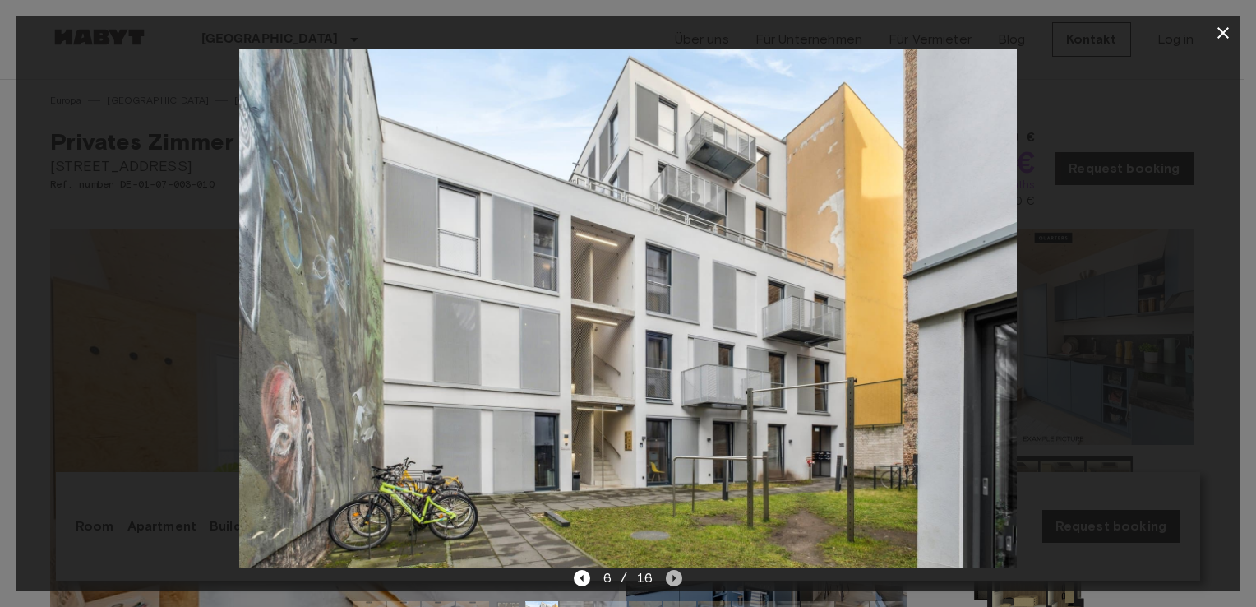
click at [670, 571] on icon "Next image" at bounding box center [674, 578] width 16 height 16
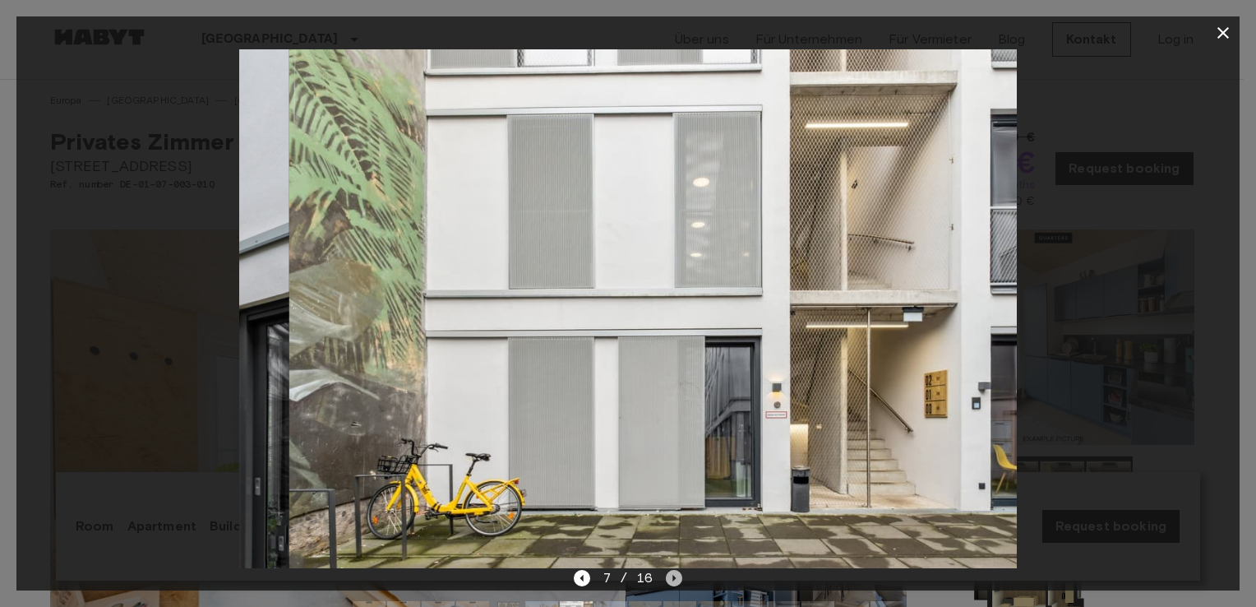
click at [670, 571] on icon "Next image" at bounding box center [674, 578] width 16 height 16
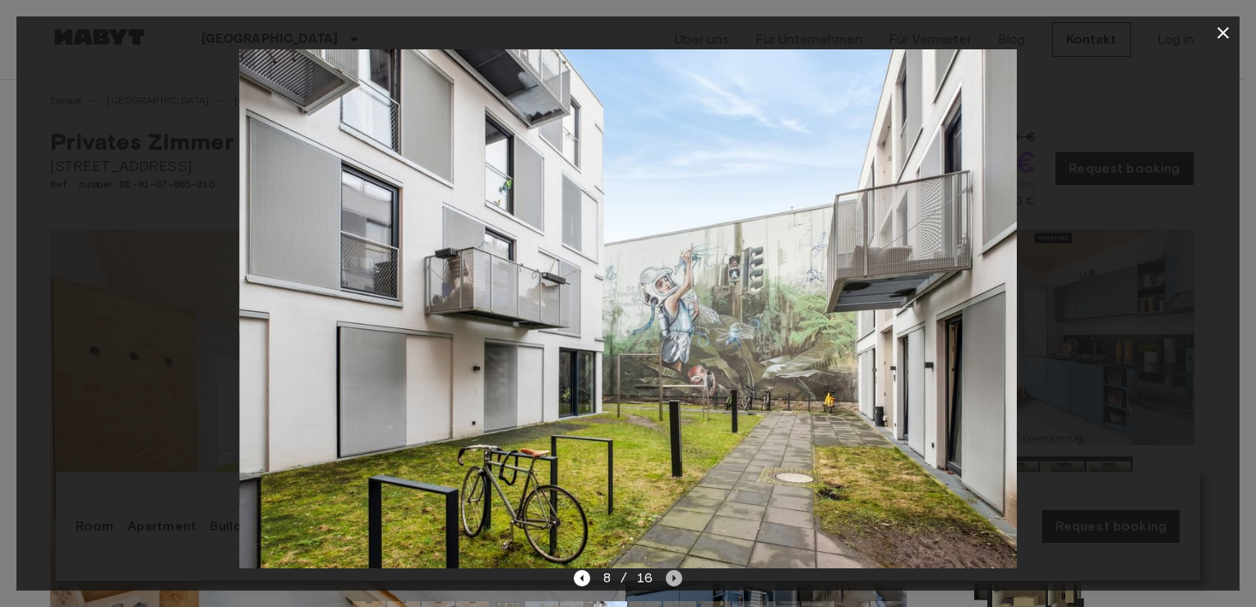
click at [670, 571] on icon "Next image" at bounding box center [674, 578] width 16 height 16
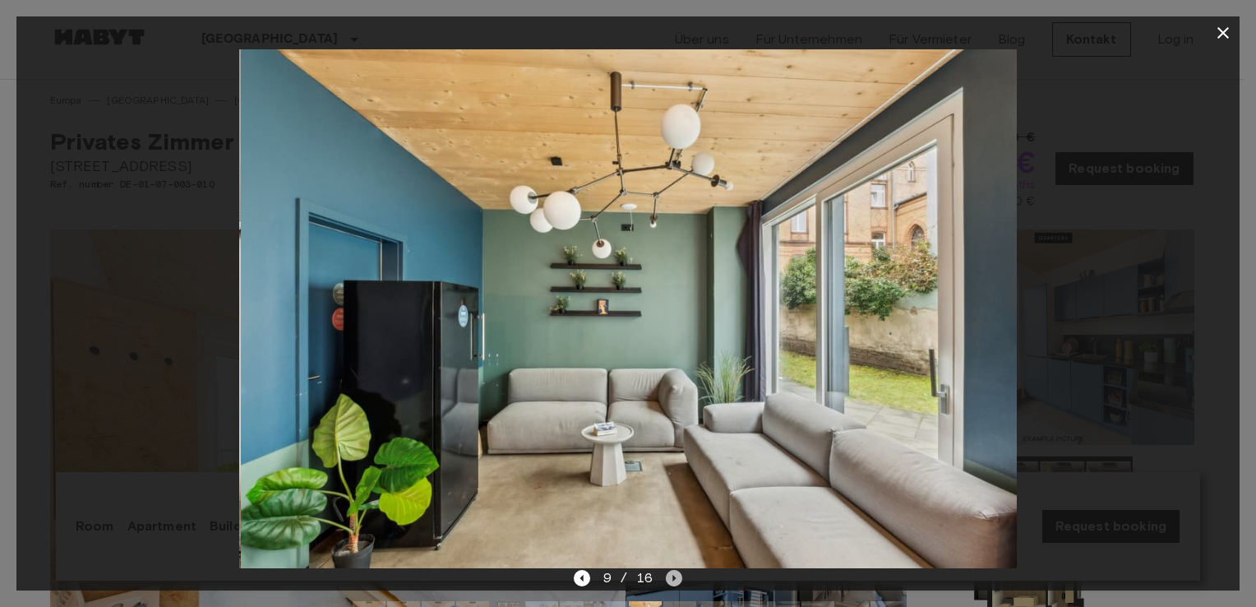
click at [670, 571] on icon "Next image" at bounding box center [674, 578] width 16 height 16
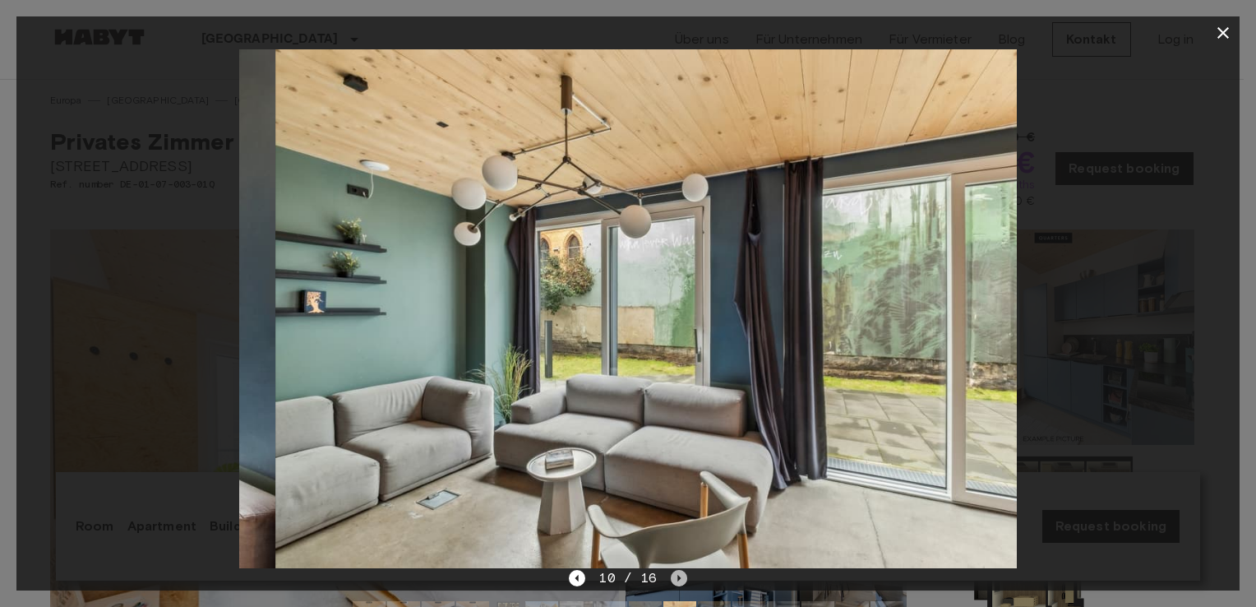
click at [671, 571] on icon "Next image" at bounding box center [679, 578] width 16 height 16
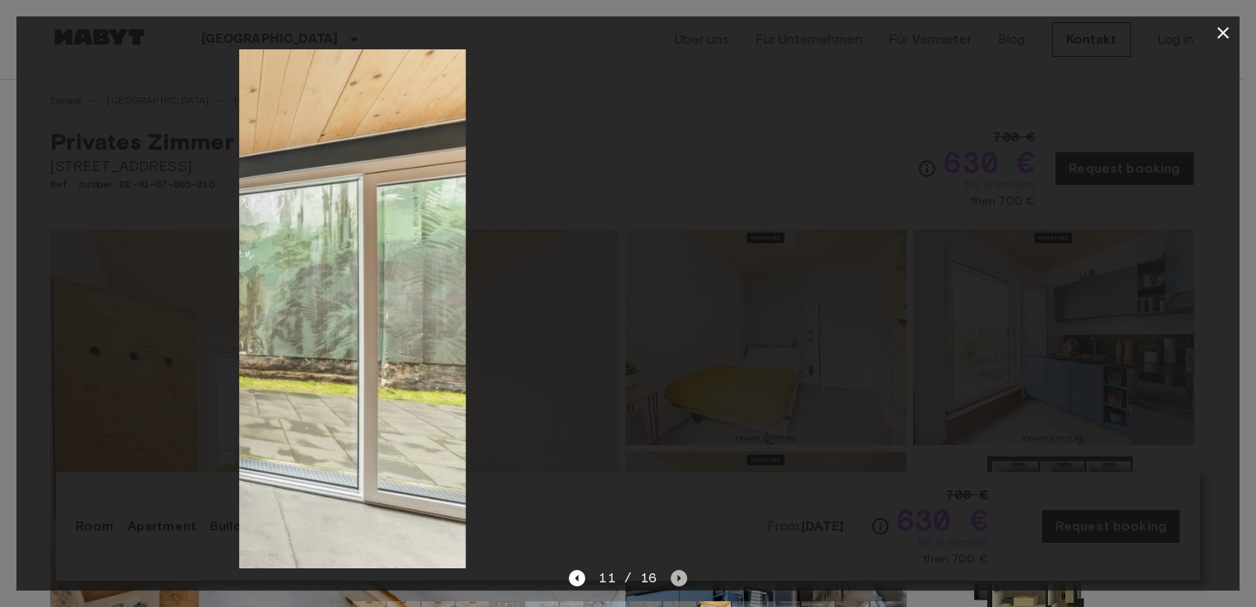
click at [671, 571] on icon "Next image" at bounding box center [679, 578] width 16 height 16
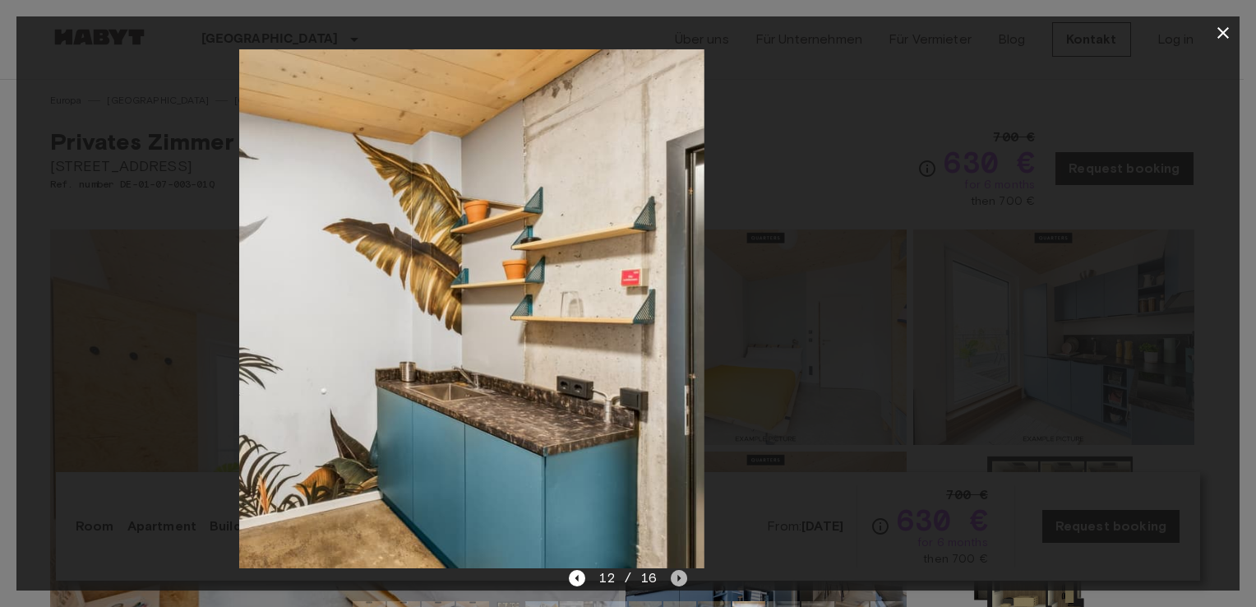
click at [671, 571] on icon "Next image" at bounding box center [679, 578] width 16 height 16
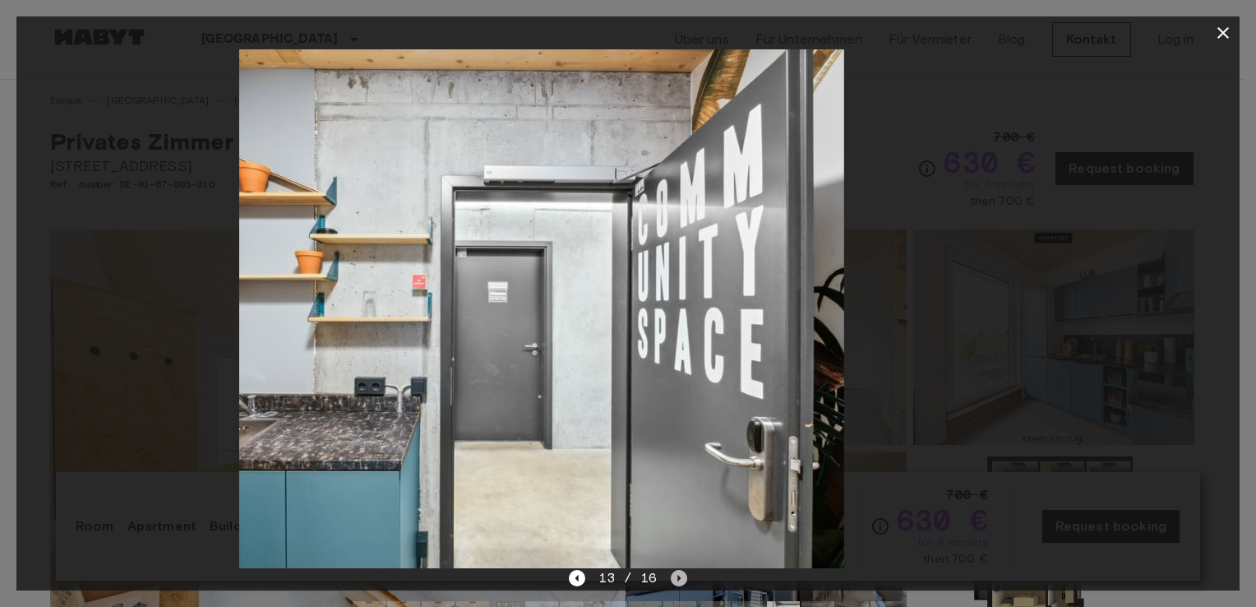
click at [671, 571] on icon "Next image" at bounding box center [679, 578] width 16 height 16
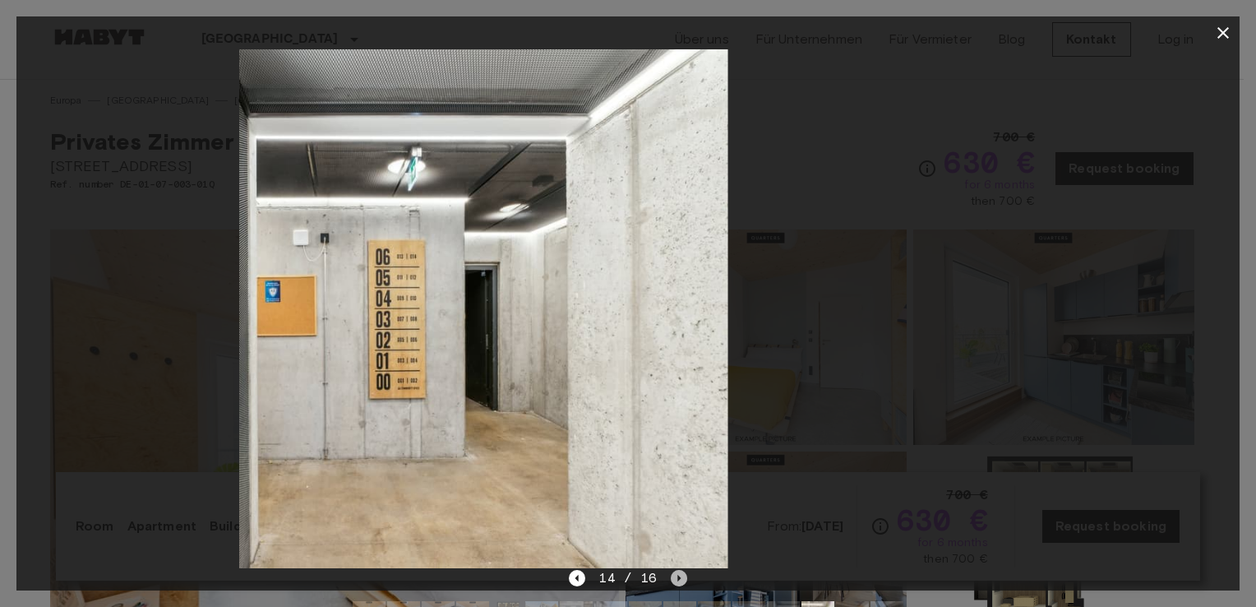
click at [671, 571] on icon "Next image" at bounding box center [679, 578] width 16 height 16
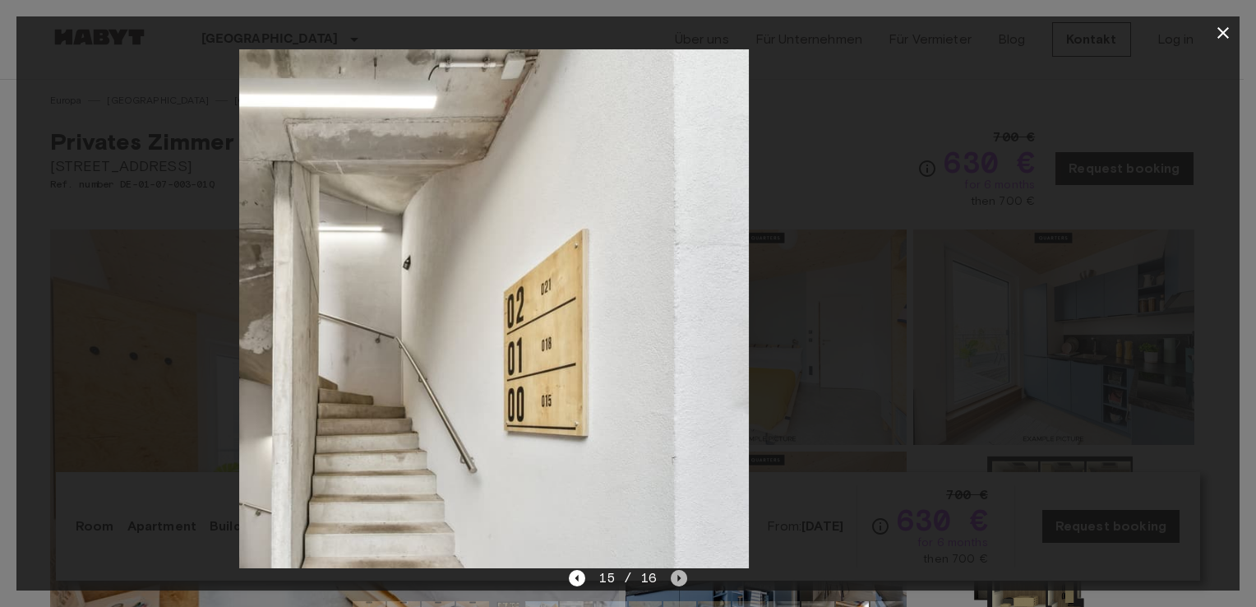
click at [671, 571] on icon "Next image" at bounding box center [679, 578] width 16 height 16
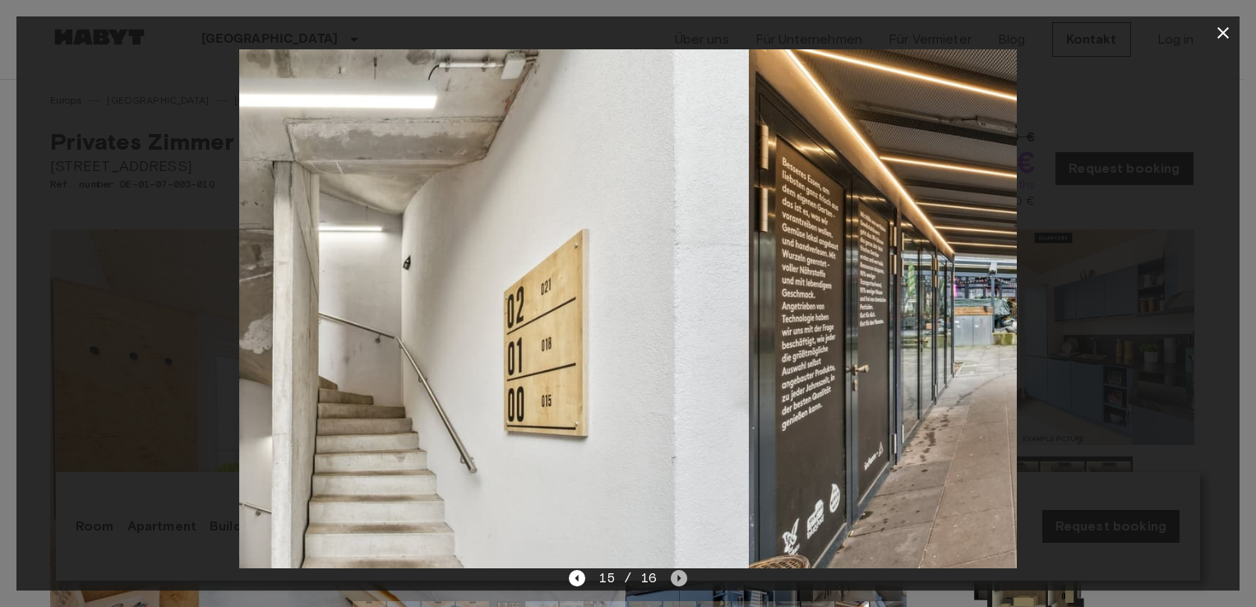
click at [670, 571] on div "15 / 16" at bounding box center [628, 578] width 118 height 20
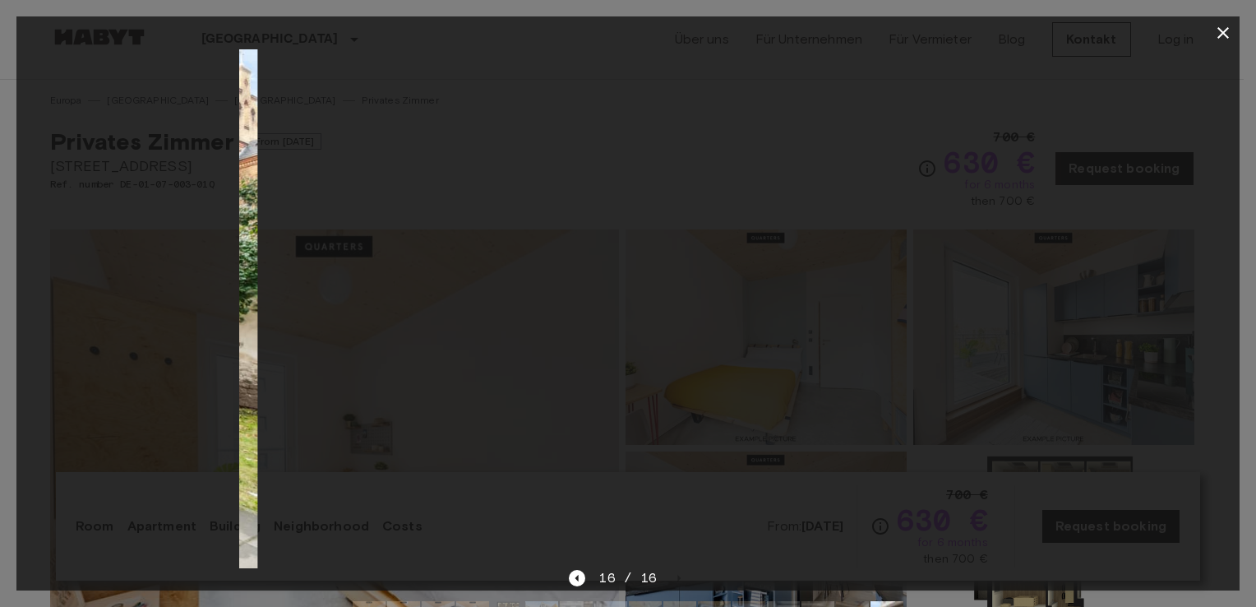
click at [670, 571] on div "16 / 16" at bounding box center [628, 578] width 118 height 20
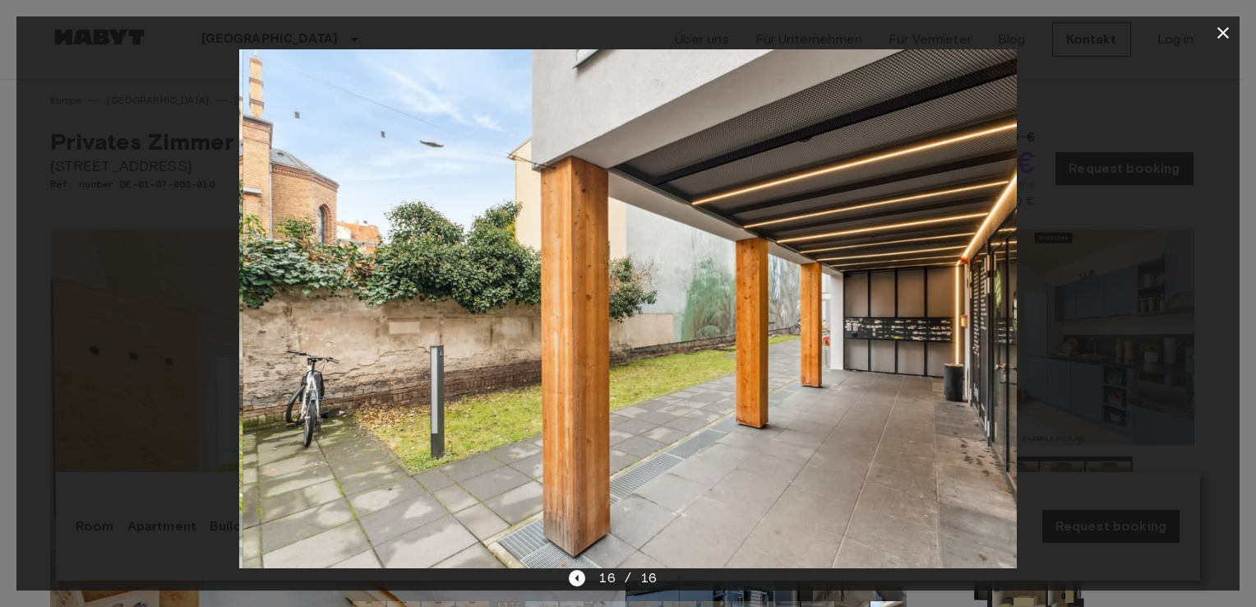
click at [670, 571] on div "16 / 16" at bounding box center [628, 578] width 118 height 20
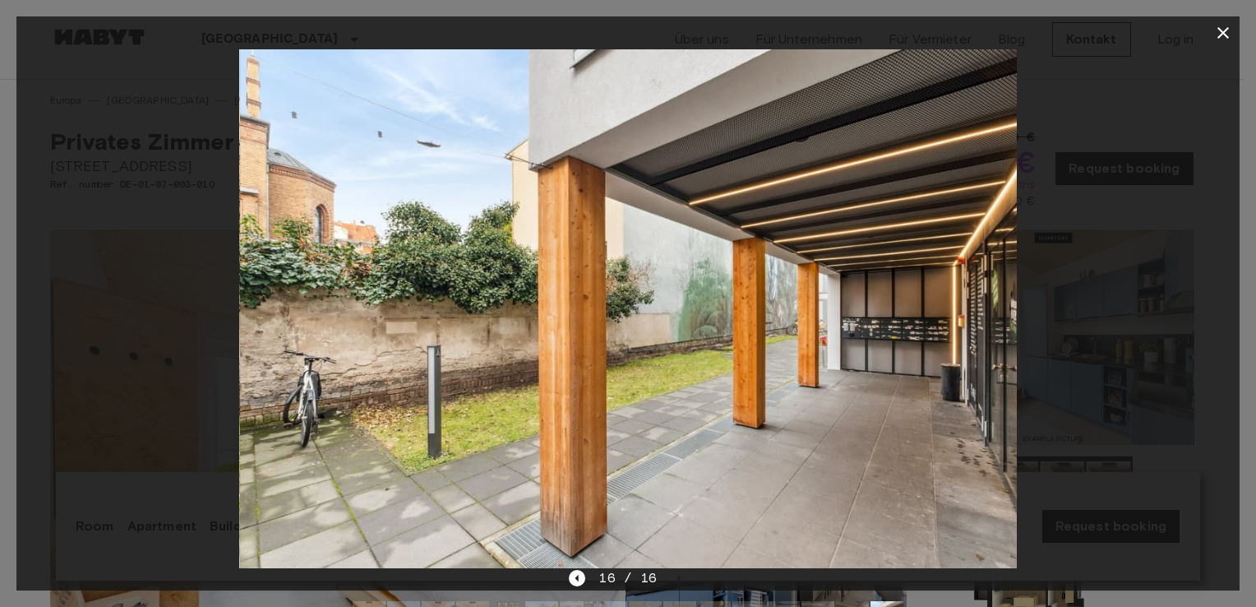
click at [670, 571] on div "16 / 16" at bounding box center [628, 578] width 118 height 20
click at [1157, 341] on div at bounding box center [627, 308] width 1223 height 519
click at [1225, 28] on icon "button" at bounding box center [1223, 33] width 20 height 20
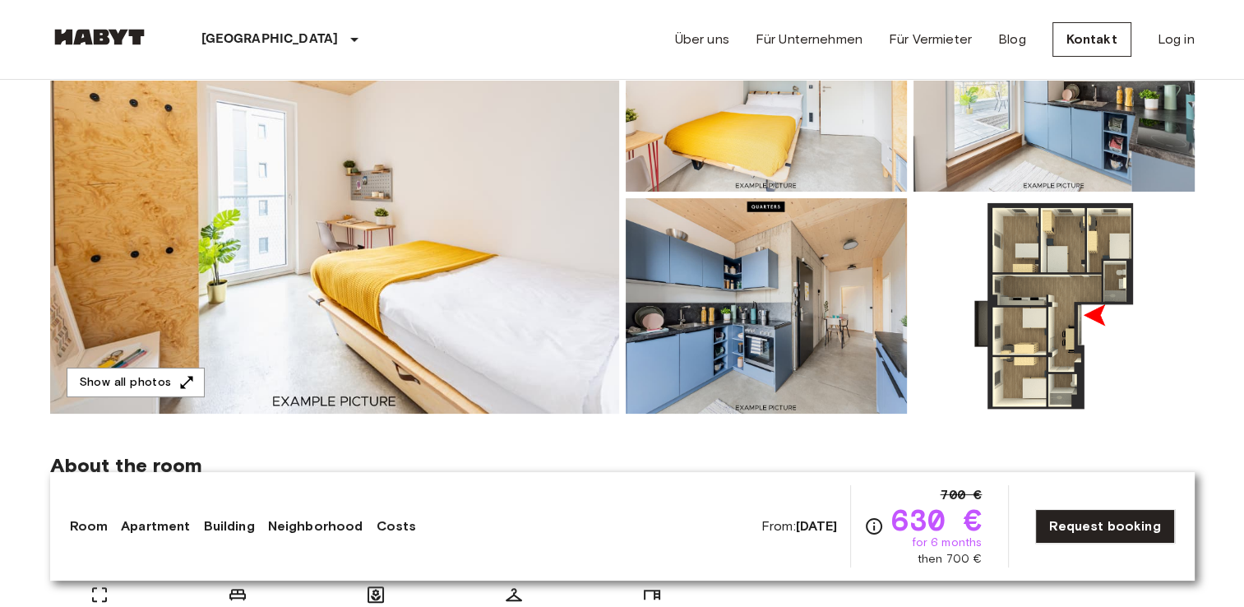
scroll to position [212, 0]
